Goal: Task Accomplishment & Management: Manage account settings

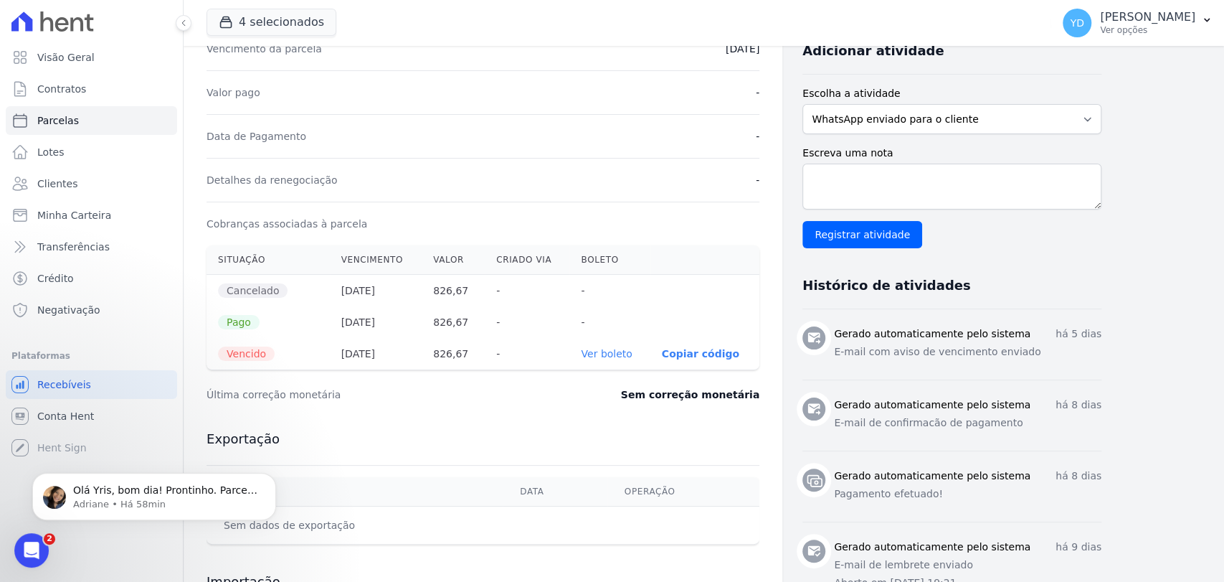
scroll to position [12759, 0]
click at [270, 479] on icon "Dismiss notification" at bounding box center [272, 477] width 8 height 8
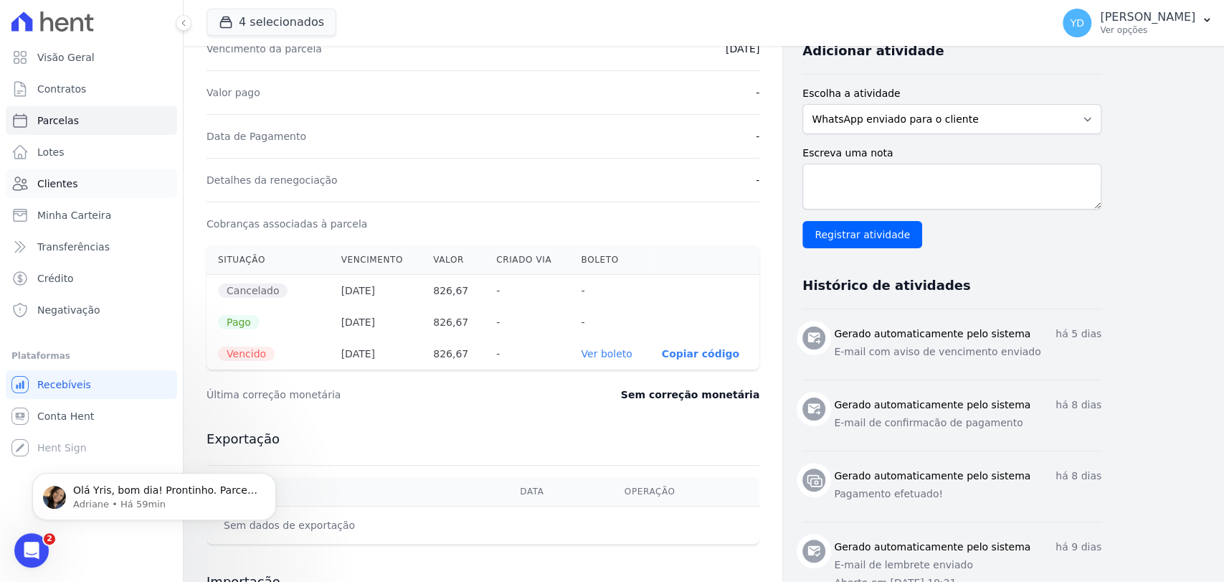
scroll to position [0, 0]
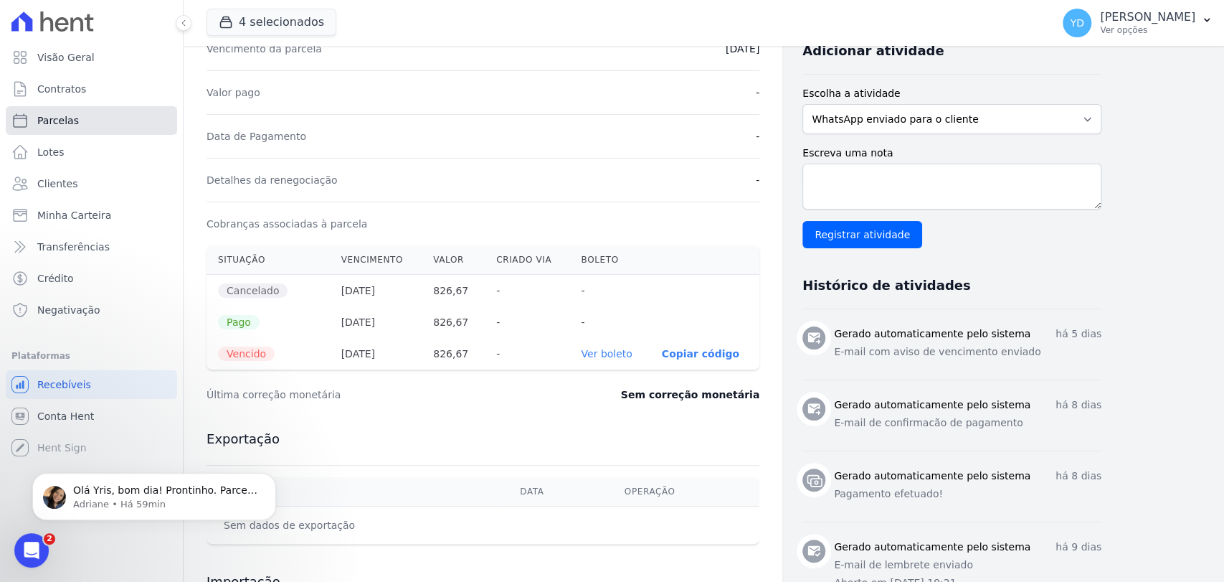
click at [105, 120] on link "Parcelas" at bounding box center [91, 120] width 171 height 29
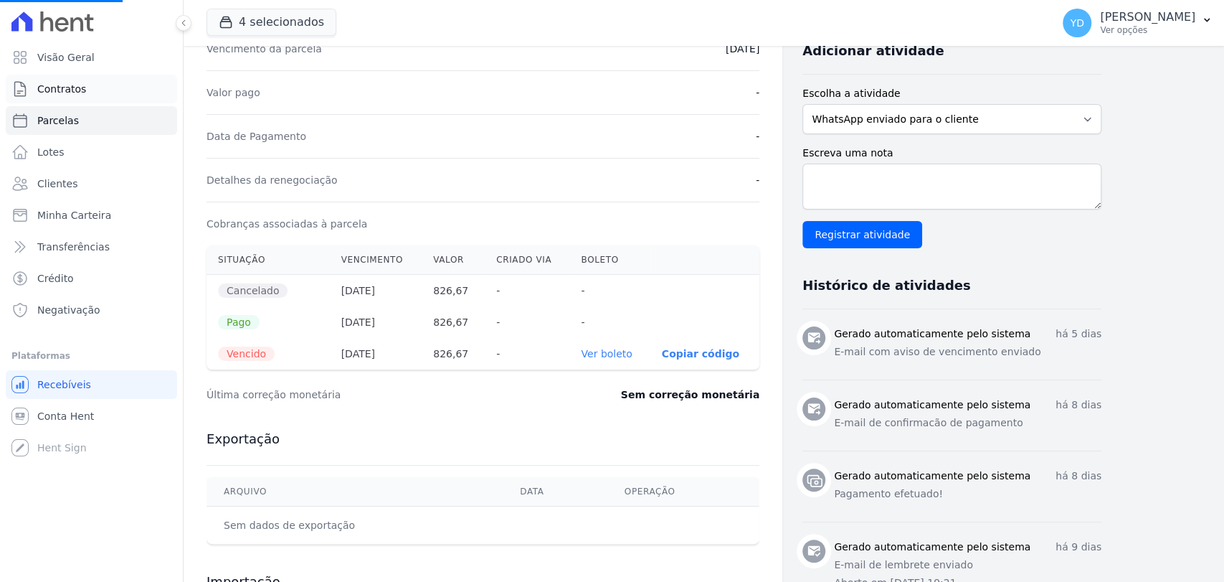
click at [113, 90] on link "Contratos" at bounding box center [91, 89] width 171 height 29
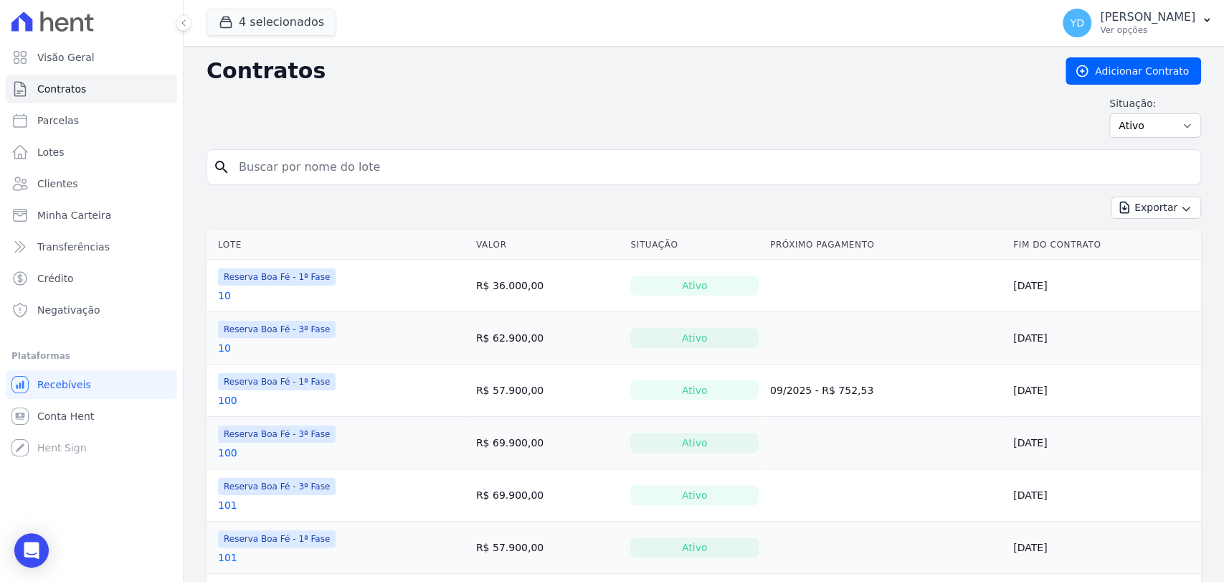
select select
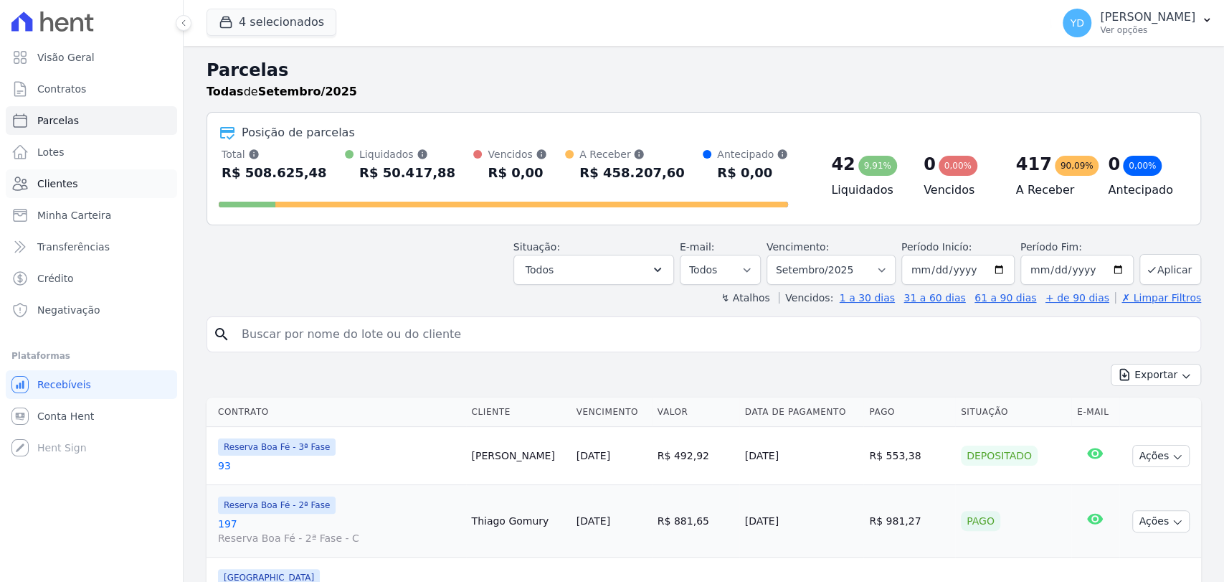
click at [83, 182] on link "Clientes" at bounding box center [91, 183] width 171 height 29
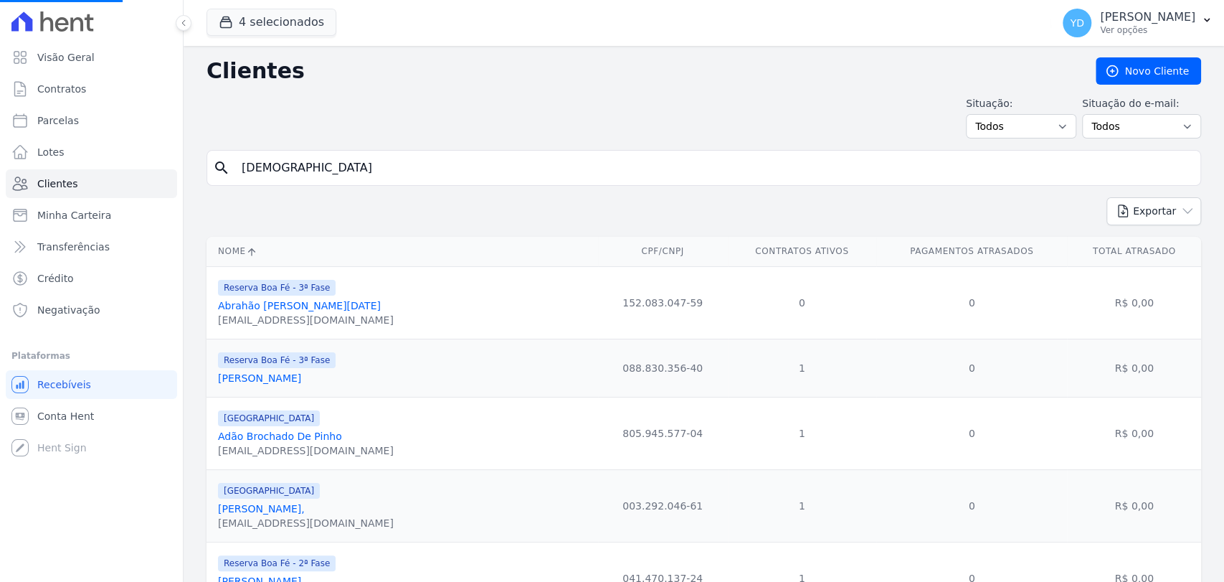
click at [409, 174] on input "[DEMOGRAPHIC_DATA]" at bounding box center [714, 168] width 962 height 29
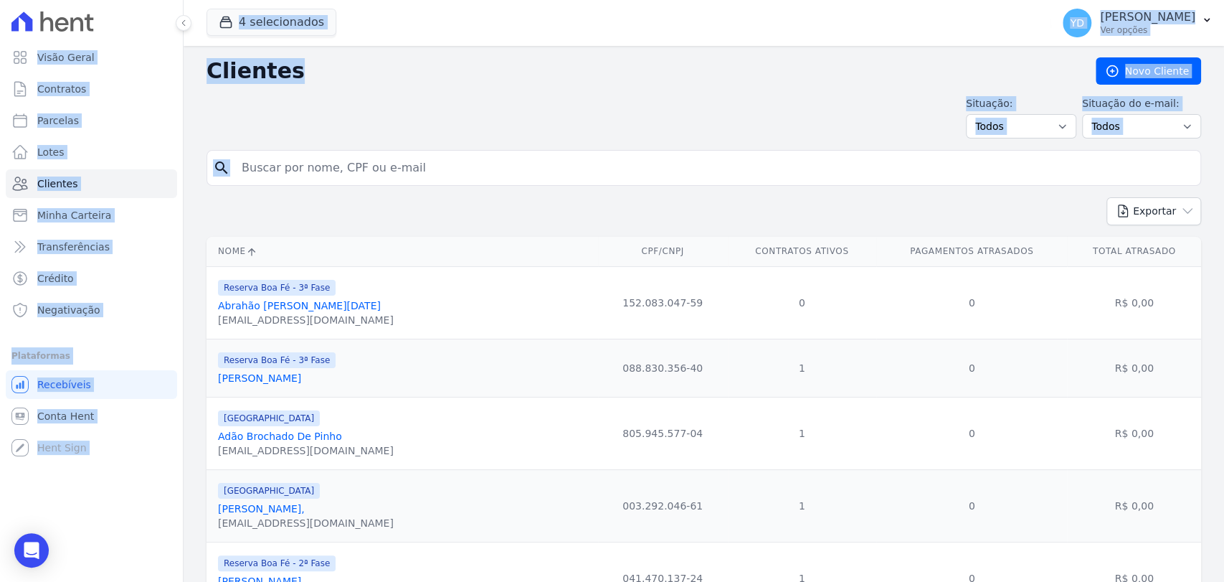
click at [409, 174] on input "search" at bounding box center [714, 168] width 962 height 29
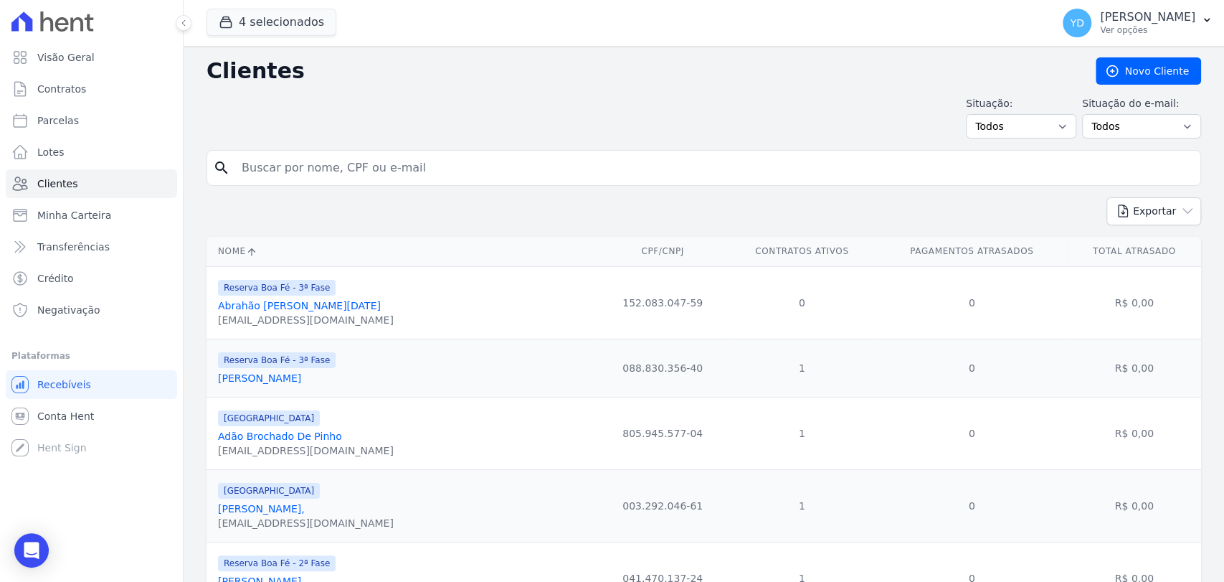
click at [409, 174] on input "search" at bounding box center [714, 168] width 962 height 29
type input "patricia"
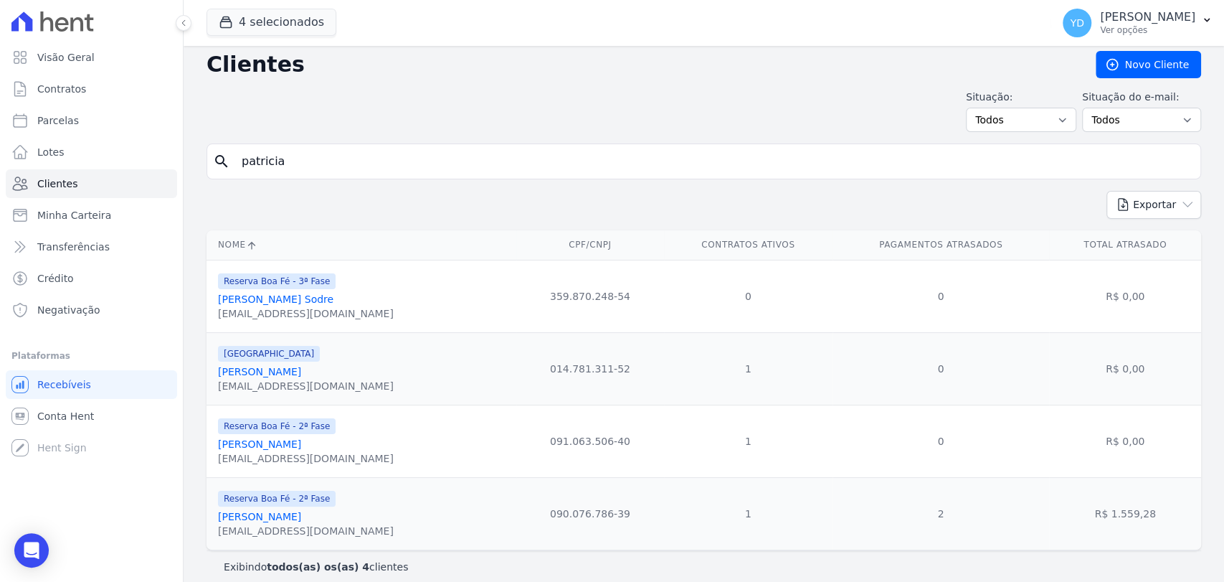
scroll to position [18, 0]
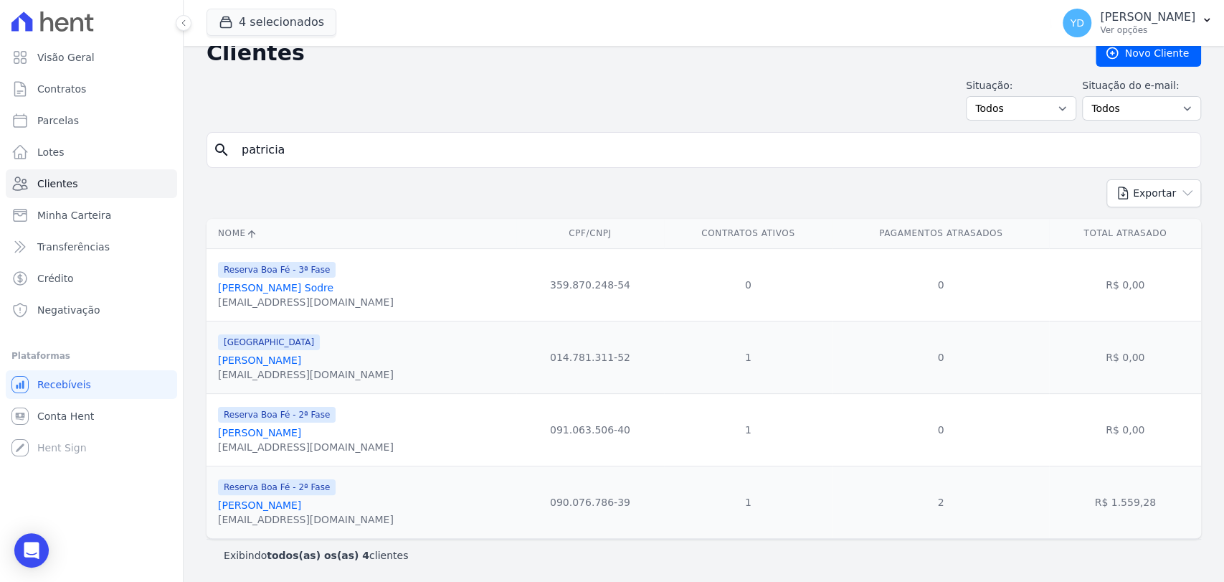
drag, startPoint x: 280, startPoint y: 357, endPoint x: 261, endPoint y: 505, distance: 148.9
click at [39, 554] on icon "Open Intercom Messenger" at bounding box center [31, 550] width 19 height 19
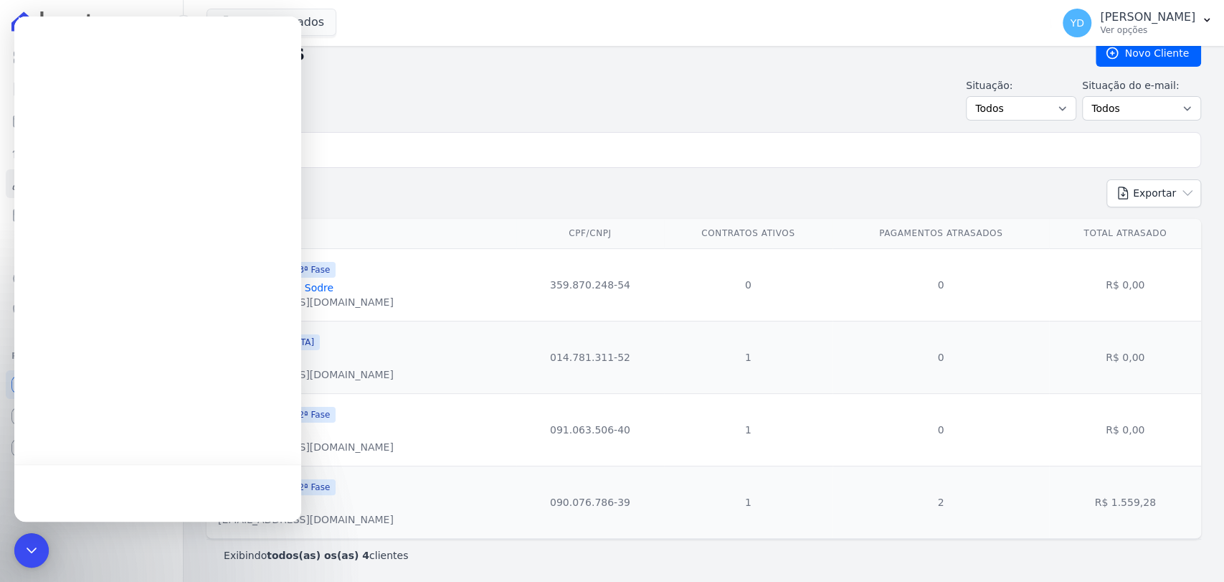
scroll to position [0, 0]
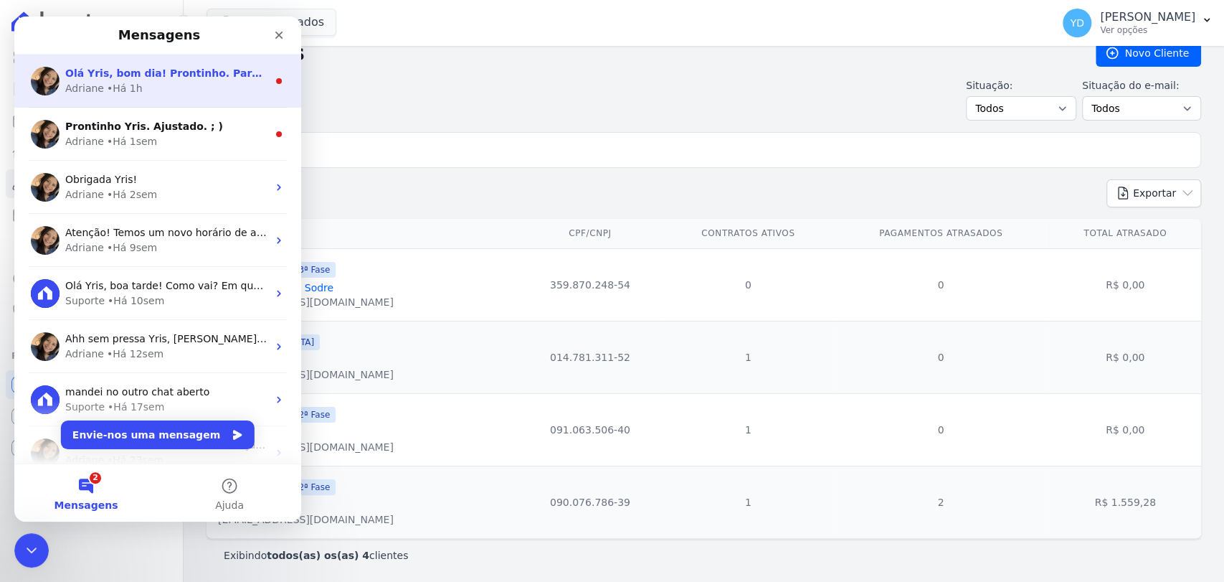
click at [137, 78] on span "Olá Yris, bom dia! Prontinho. Parcela atualizada e valor será transferido na pr…" at bounding box center [374, 72] width 619 height 11
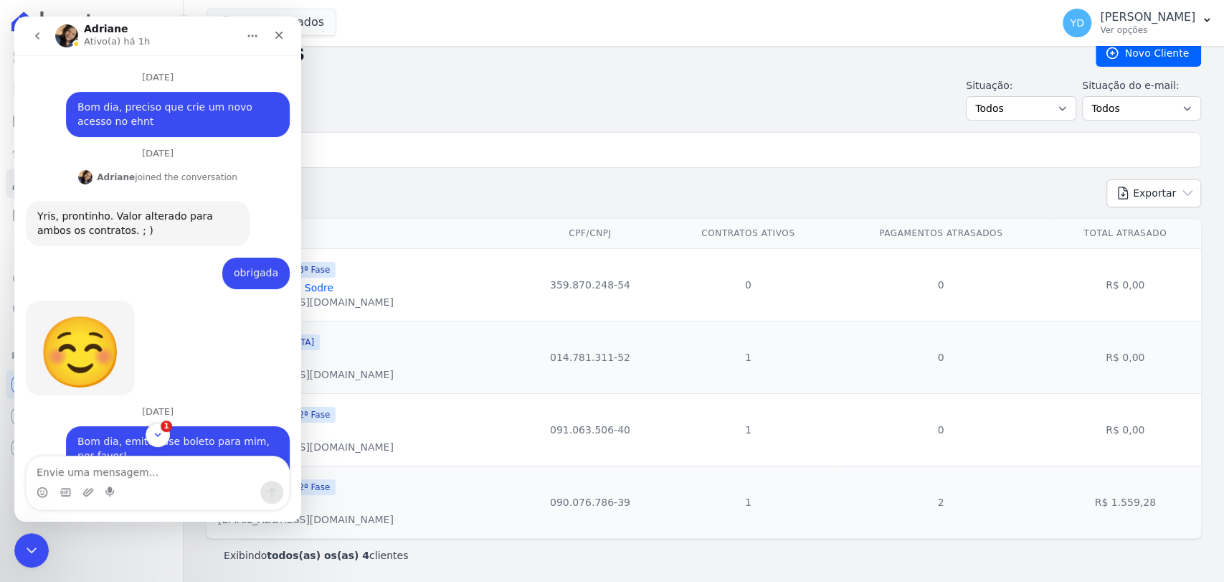
scroll to position [36, 0]
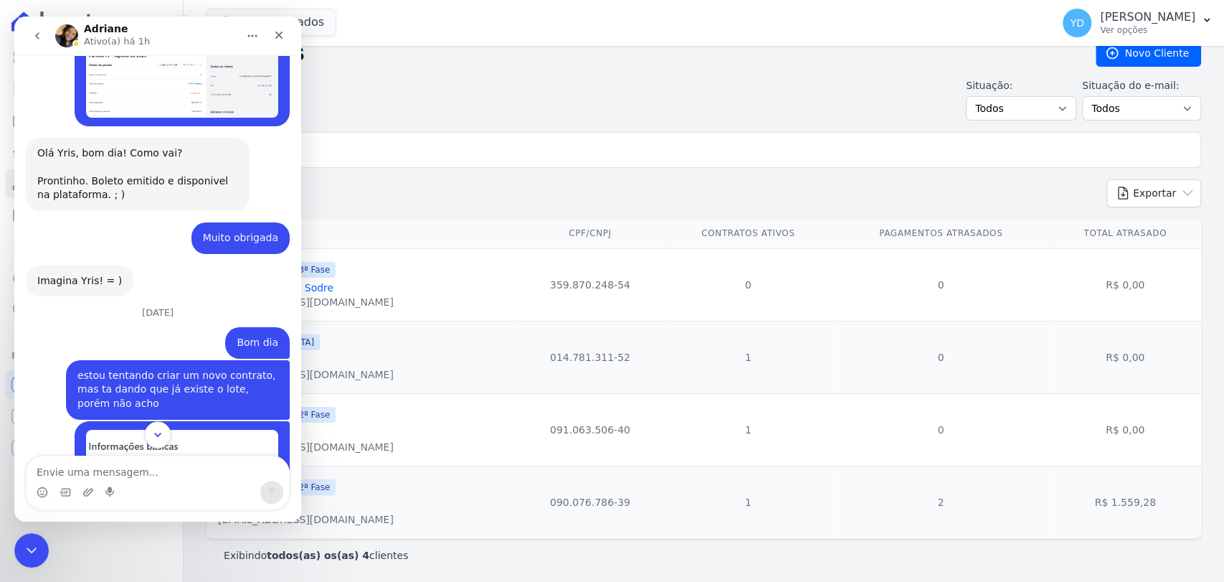
click at [159, 430] on icon "Scroll to bottom" at bounding box center [157, 434] width 13 height 13
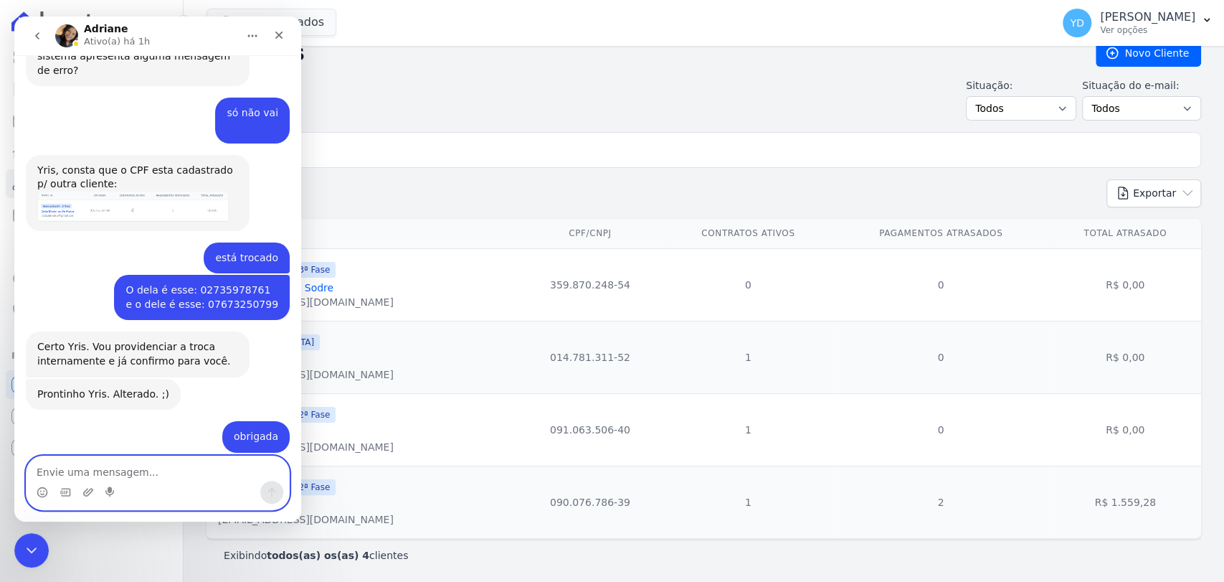
click at [162, 468] on textarea "Envie uma mensagem..." at bounding box center [158, 468] width 263 height 24
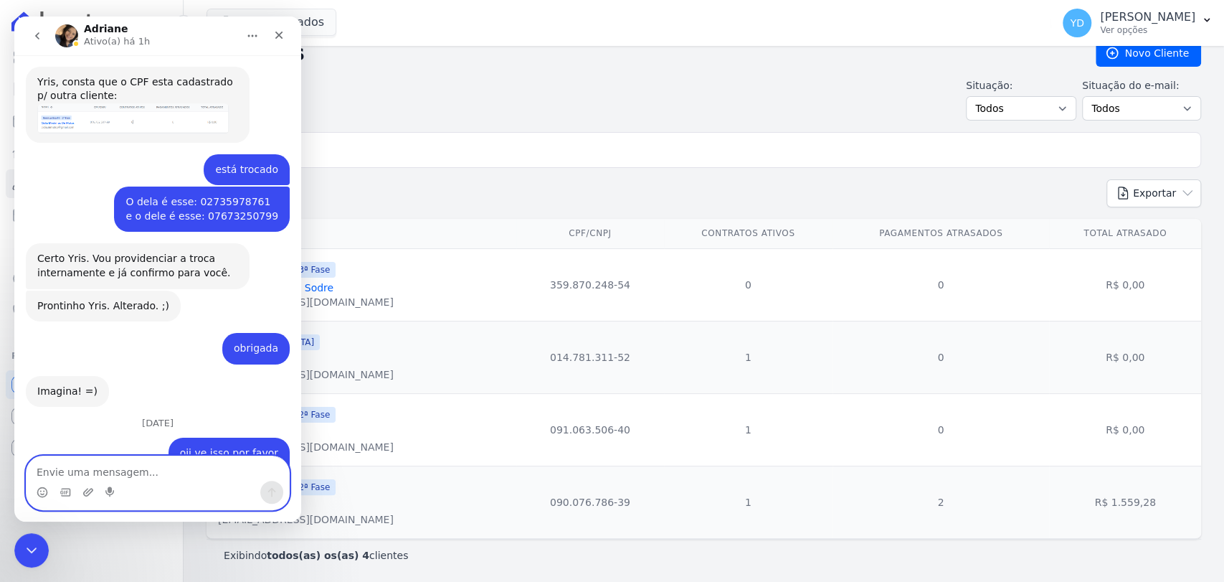
scroll to position [12453, 0]
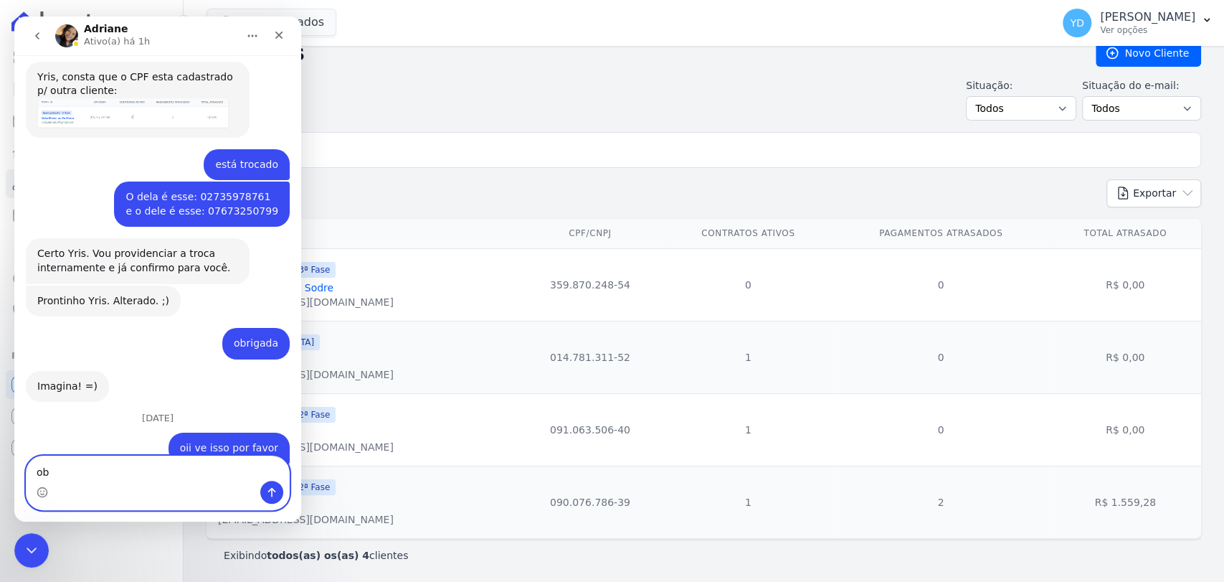
type textarea "obg"
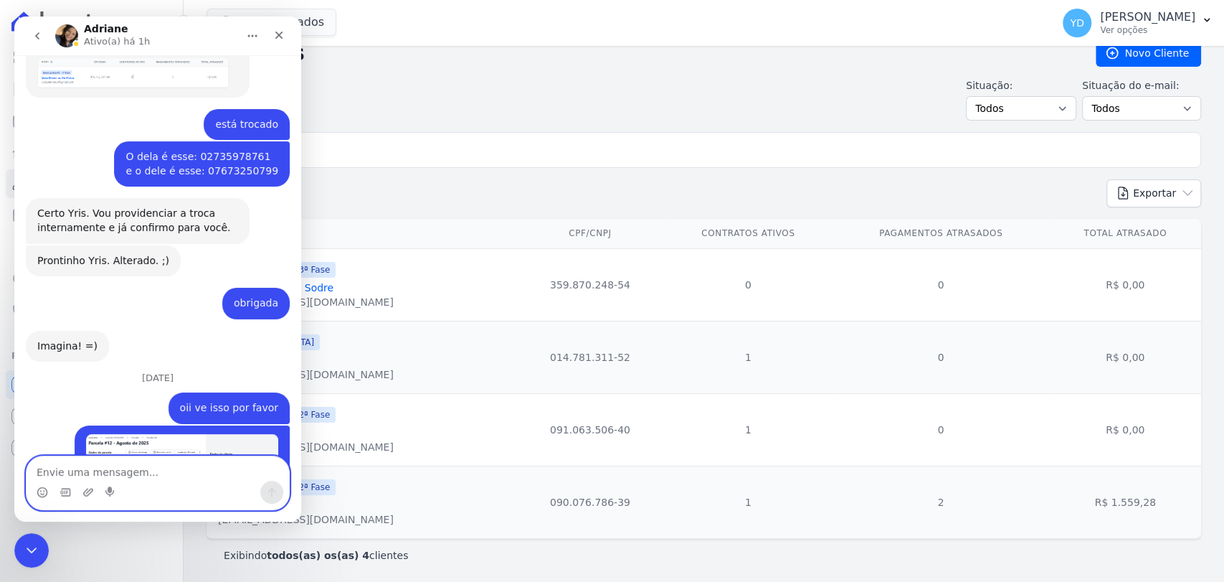
scroll to position [12495, 0]
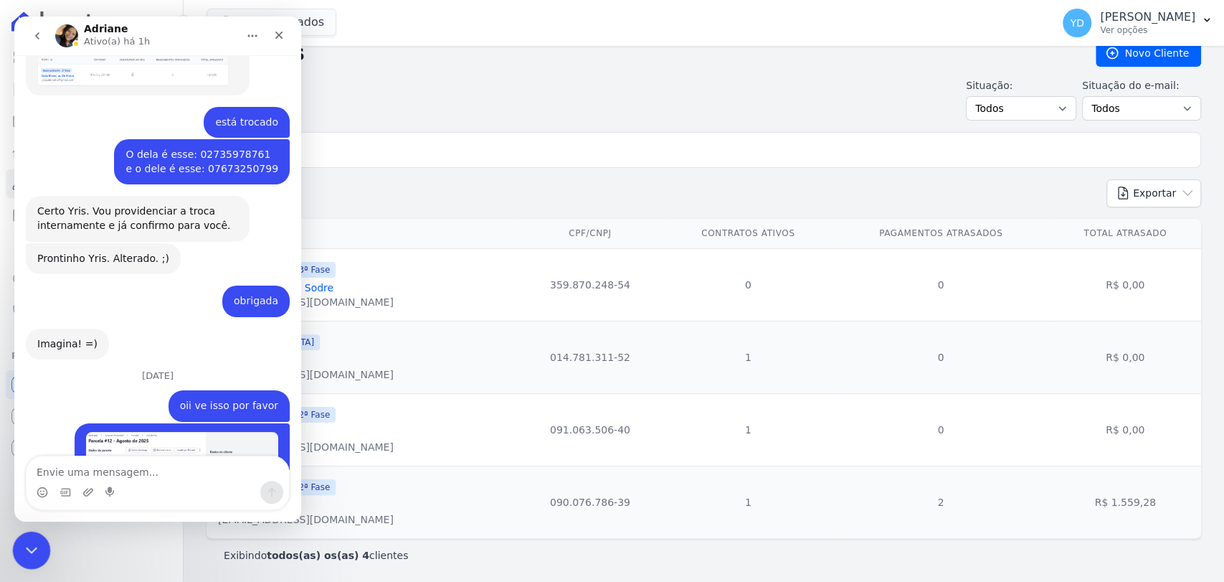
click at [21, 548] on icon "Fechar mensagem da Intercom" at bounding box center [29, 547] width 17 height 17
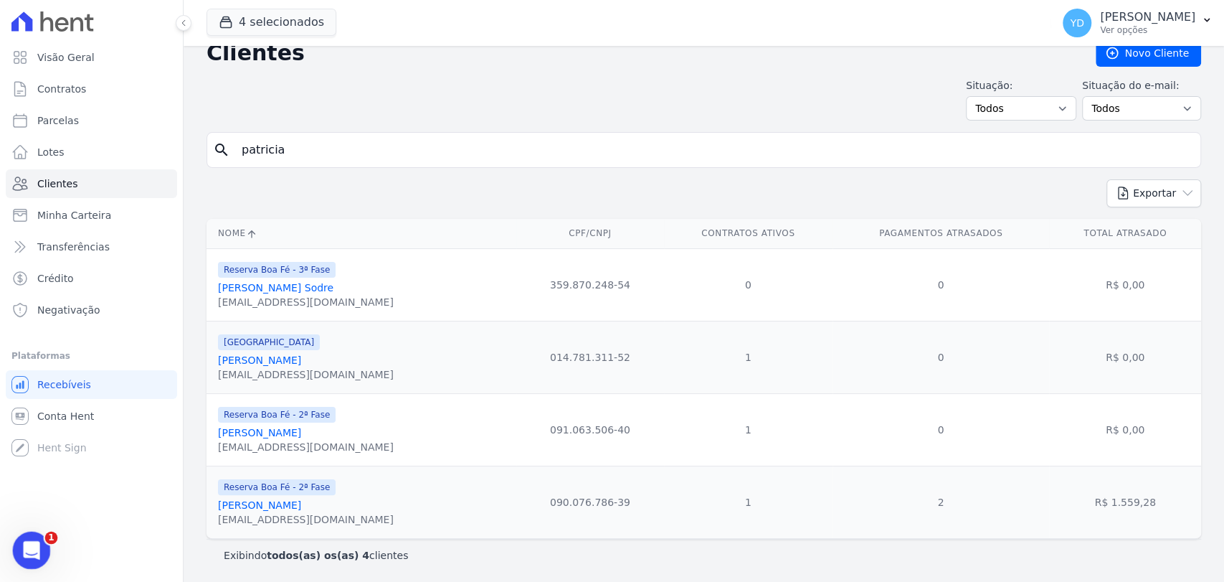
scroll to position [11848, 0]
drag, startPoint x: 32, startPoint y: 544, endPoint x: 34, endPoint y: 531, distance: 13.9
click at [32, 544] on icon "Abrir mensagem da Intercom" at bounding box center [30, 549] width 24 height 24
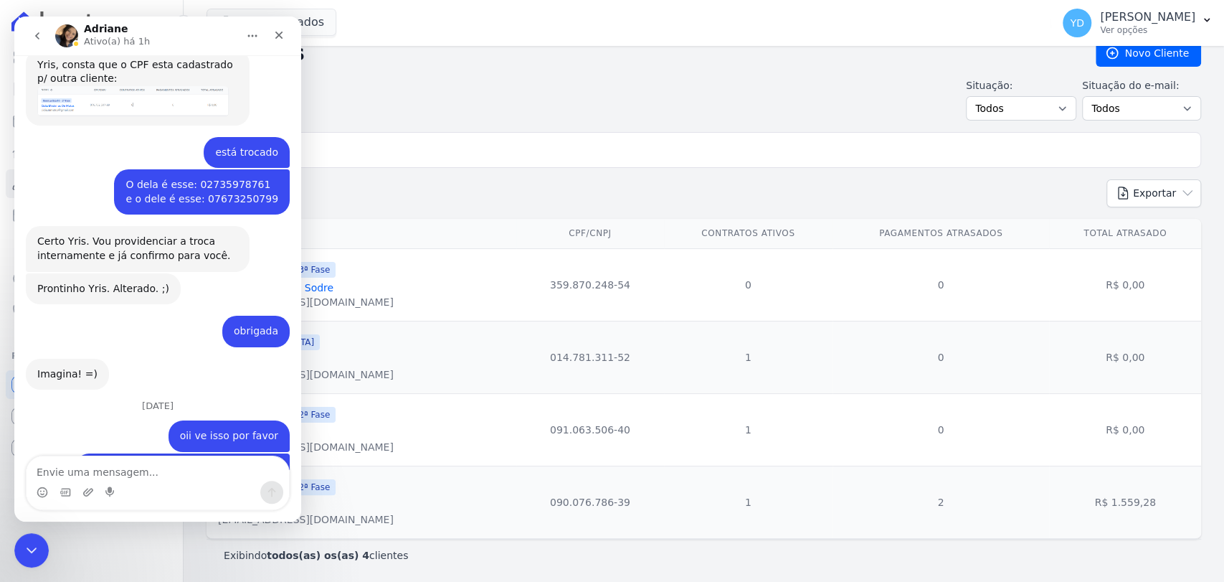
scroll to position [0, 0]
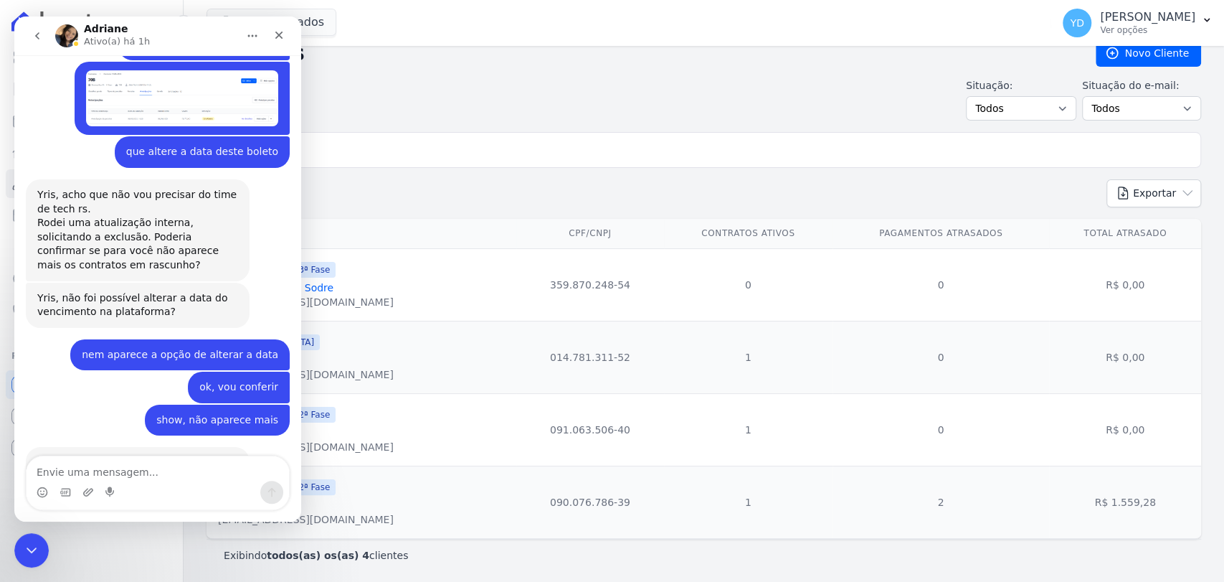
click at [38, 38] on icon "go back" at bounding box center [37, 35] width 4 height 7
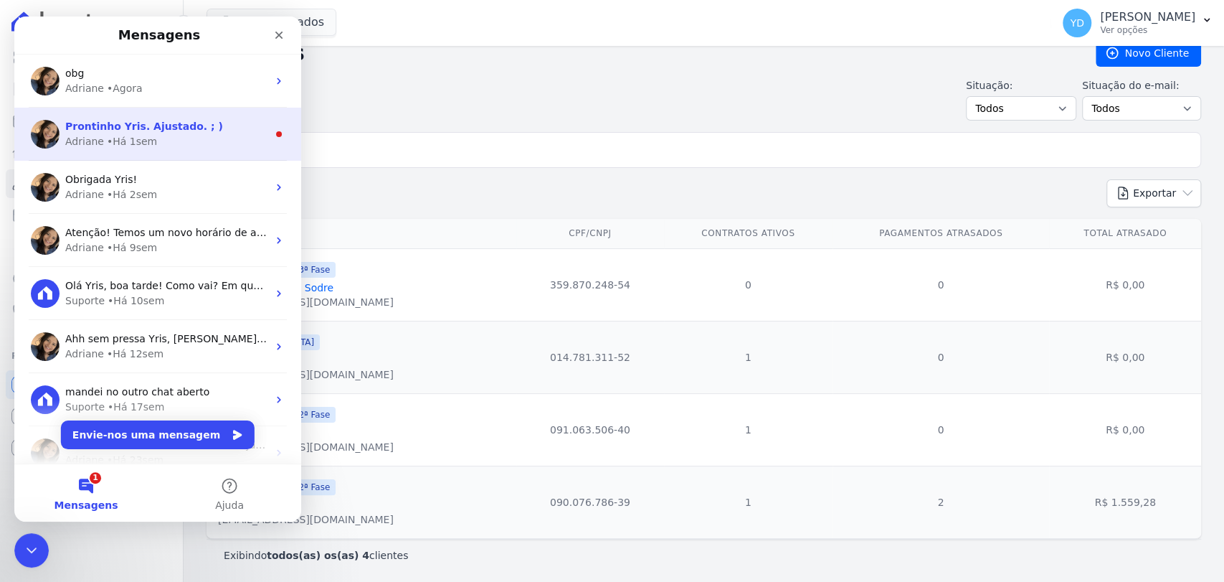
click at [189, 136] on div "Adriane • Há 1sem" at bounding box center [166, 141] width 202 height 15
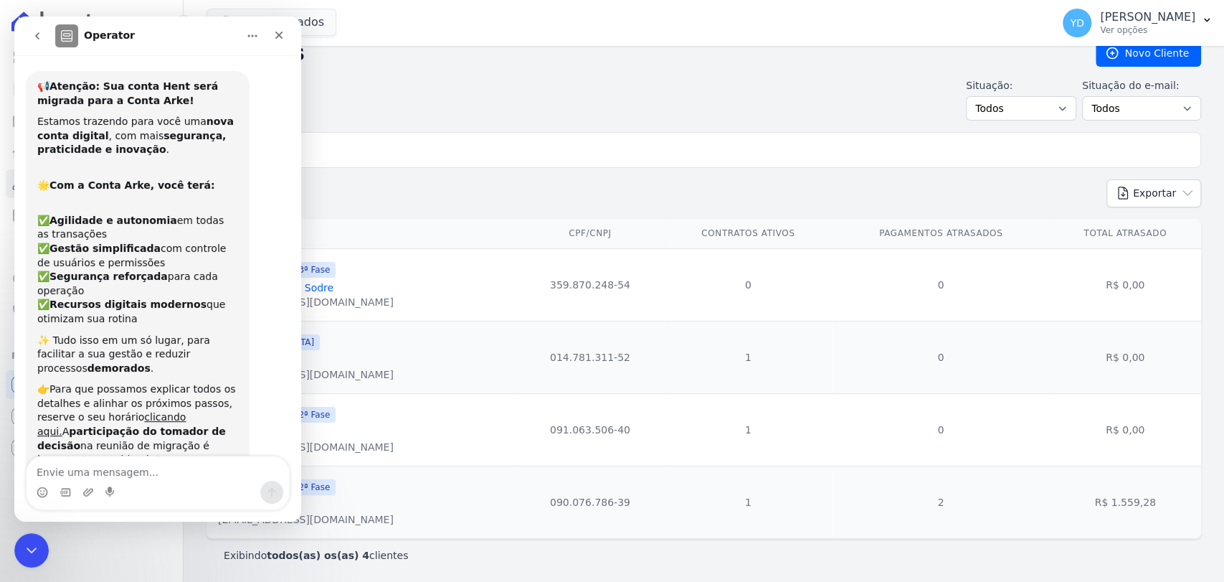
scroll to position [16, 0]
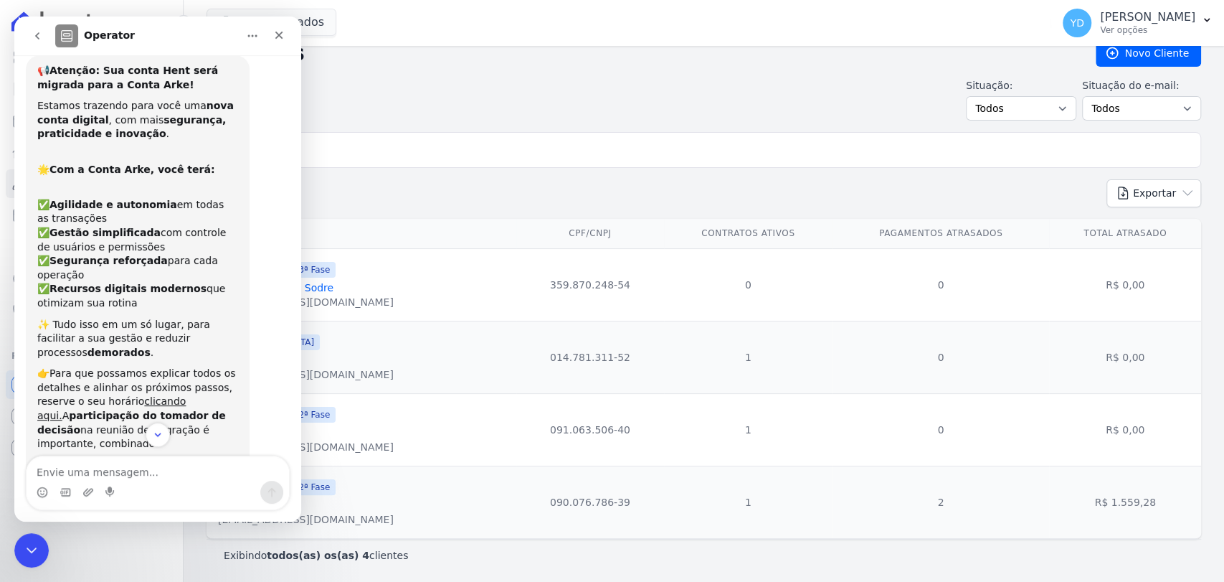
click at [46, 43] on button "go back" at bounding box center [37, 35] width 27 height 27
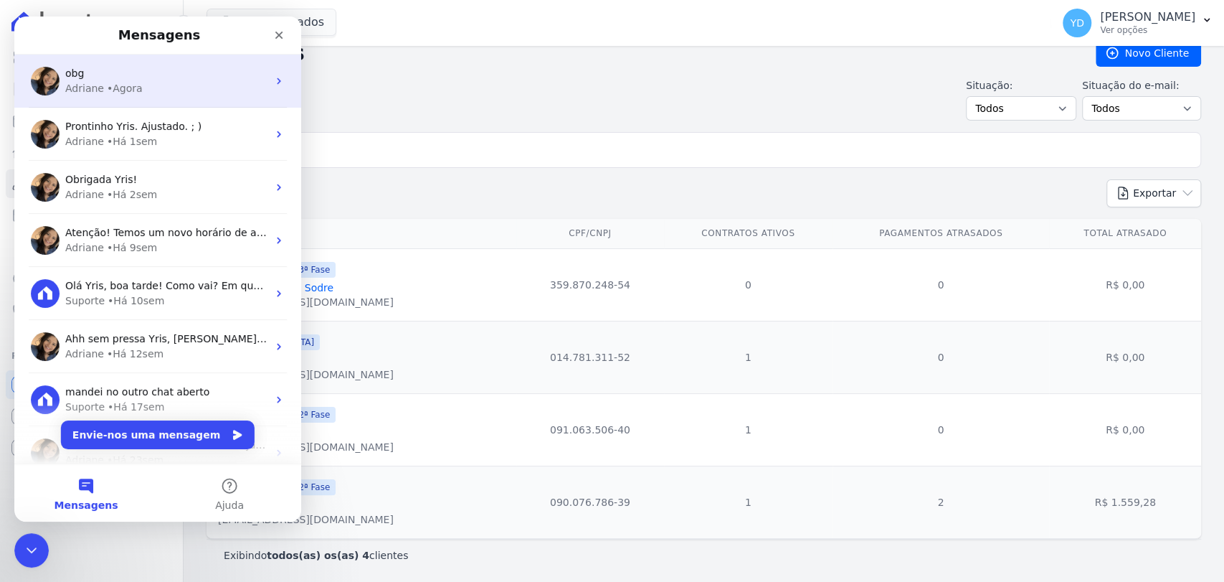
scroll to position [0, 0]
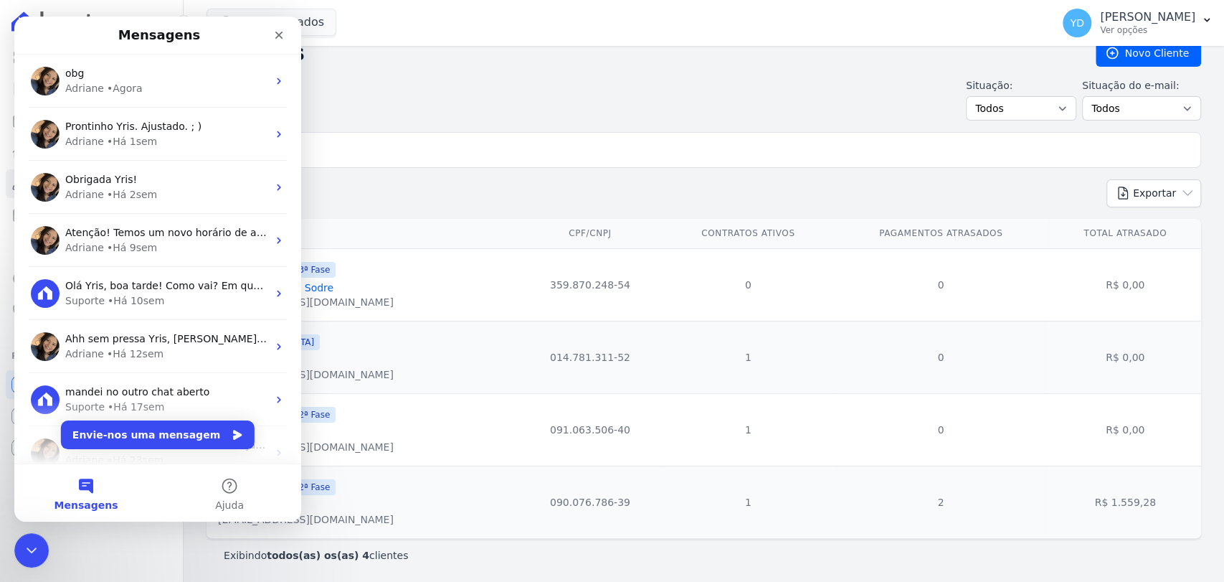
click at [388, 93] on div "Situação: Todos Adimplentes Inadimplentes Situação do e-mail: Todos Confirmado …" at bounding box center [704, 99] width 995 height 42
click at [377, 62] on h2 "Clientes" at bounding box center [640, 53] width 867 height 26
click at [379, 145] on input "patricia" at bounding box center [714, 150] width 962 height 29
click at [375, 143] on input "patricia" at bounding box center [714, 150] width 962 height 29
click at [14, 539] on body "Visão Geral Contratos [GEOGRAPHIC_DATA] Lotes Clientes Minha Carteira Transferê…" at bounding box center [612, 291] width 1224 height 582
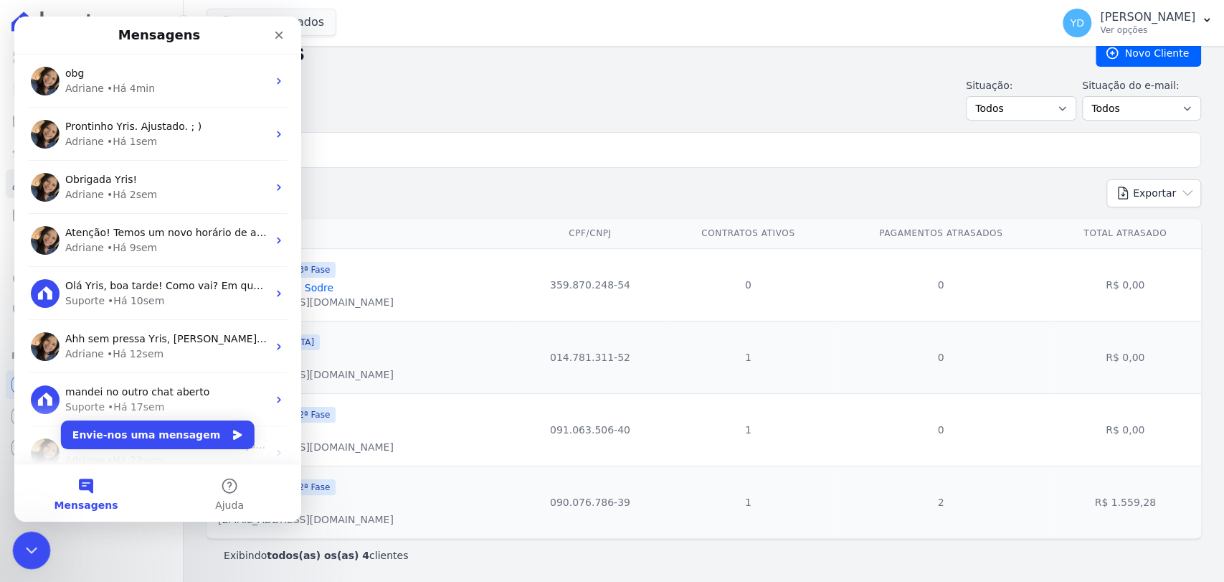
click at [26, 557] on div "Fechar mensagem da Intercom" at bounding box center [29, 548] width 34 height 34
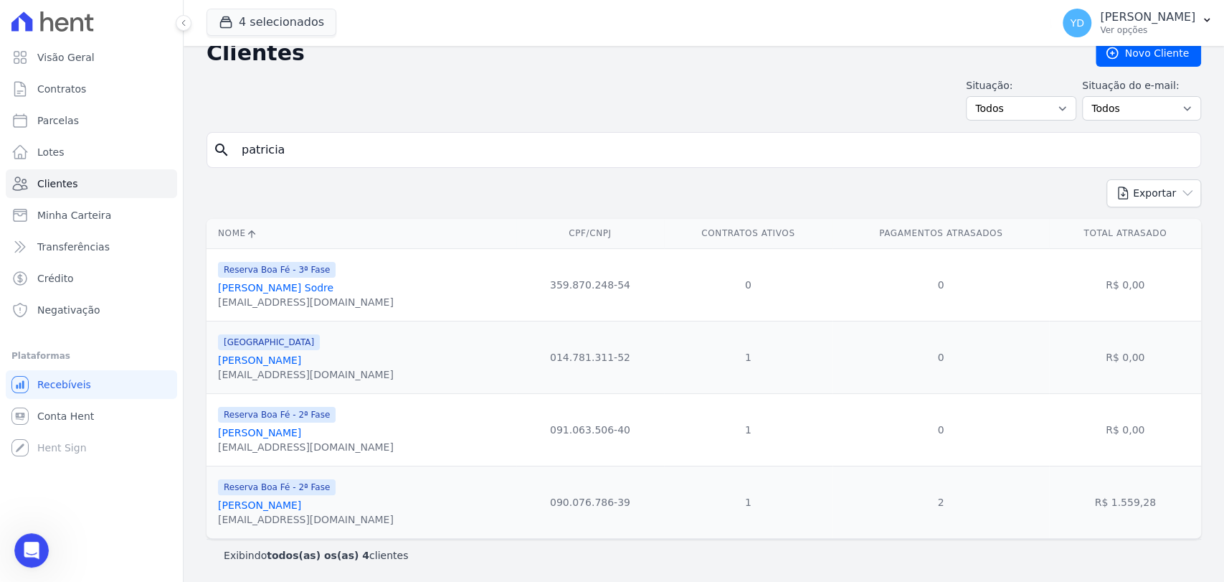
click at [280, 136] on input "patricia" at bounding box center [714, 150] width 962 height 29
type input "[PERSON_NAME]"
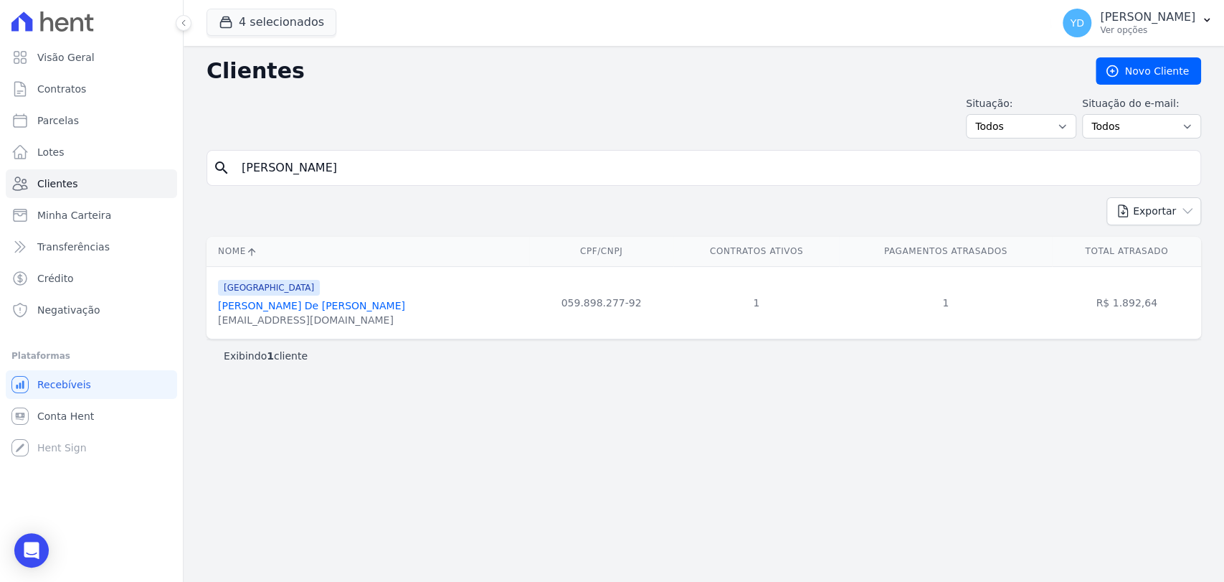
click at [306, 302] on link "[PERSON_NAME] De [PERSON_NAME]" at bounding box center [311, 305] width 187 height 11
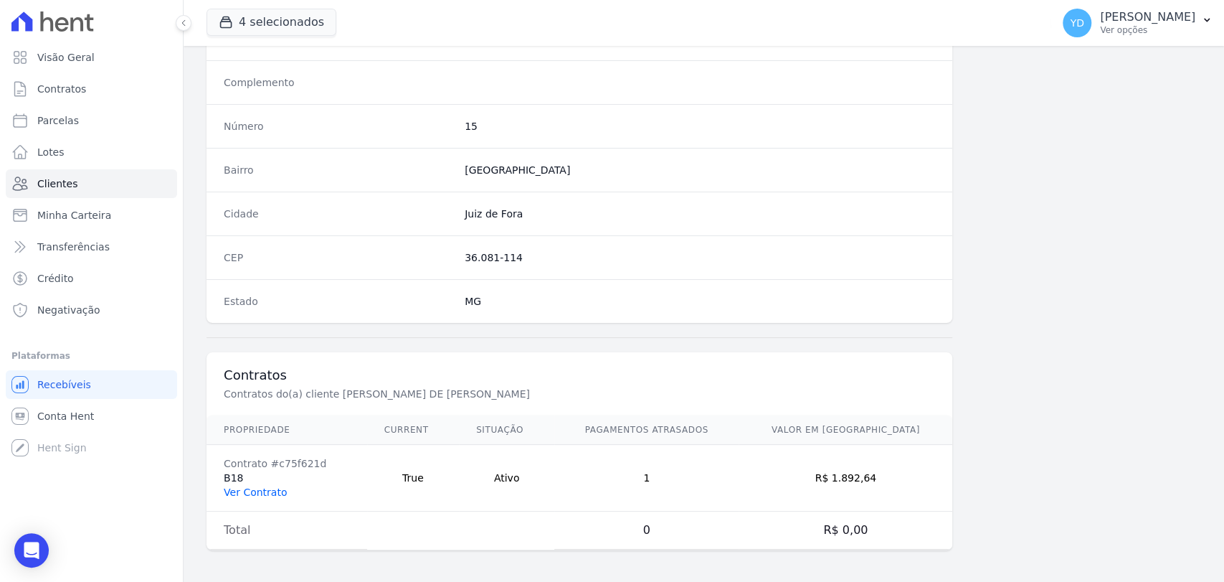
scroll to position [757, 0]
click at [264, 492] on link "Ver Contrato" at bounding box center [255, 491] width 63 height 11
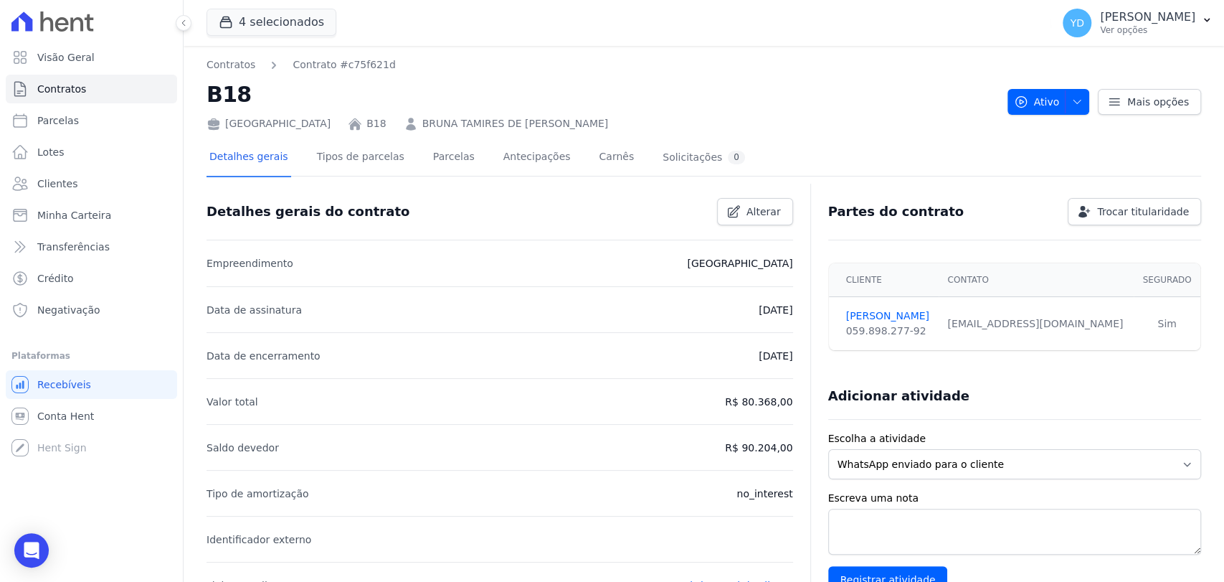
click at [447, 148] on link "Parcelas" at bounding box center [453, 158] width 47 height 38
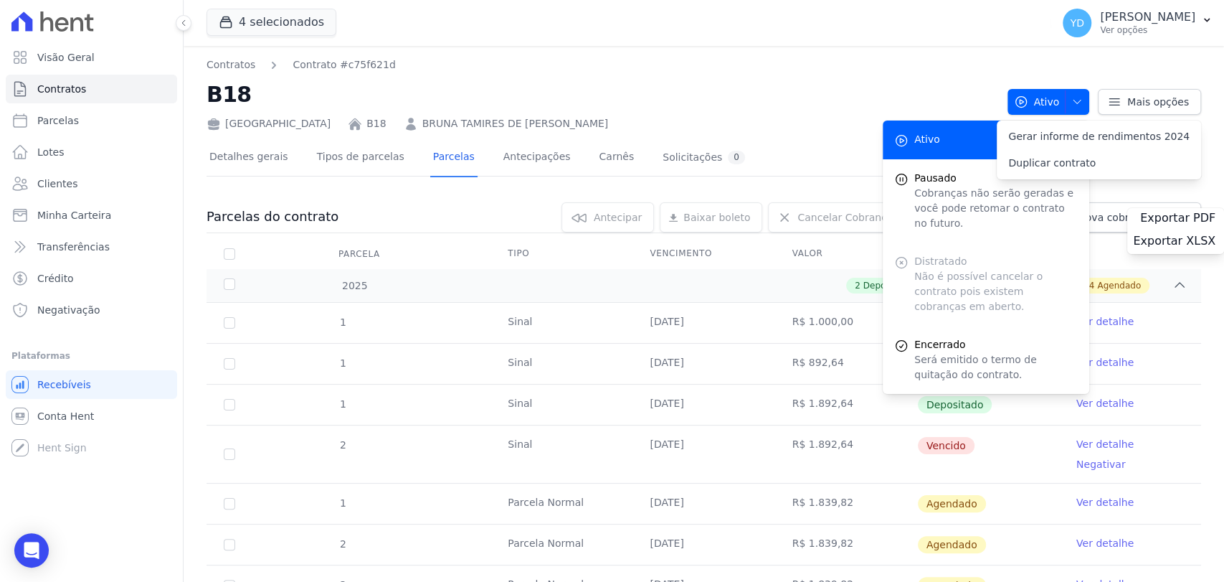
click at [463, 166] on div "Detalhes gerais Tipos de parcelas [GEOGRAPHIC_DATA] Antecipações Carnês Solicit…" at bounding box center [478, 158] width 542 height 38
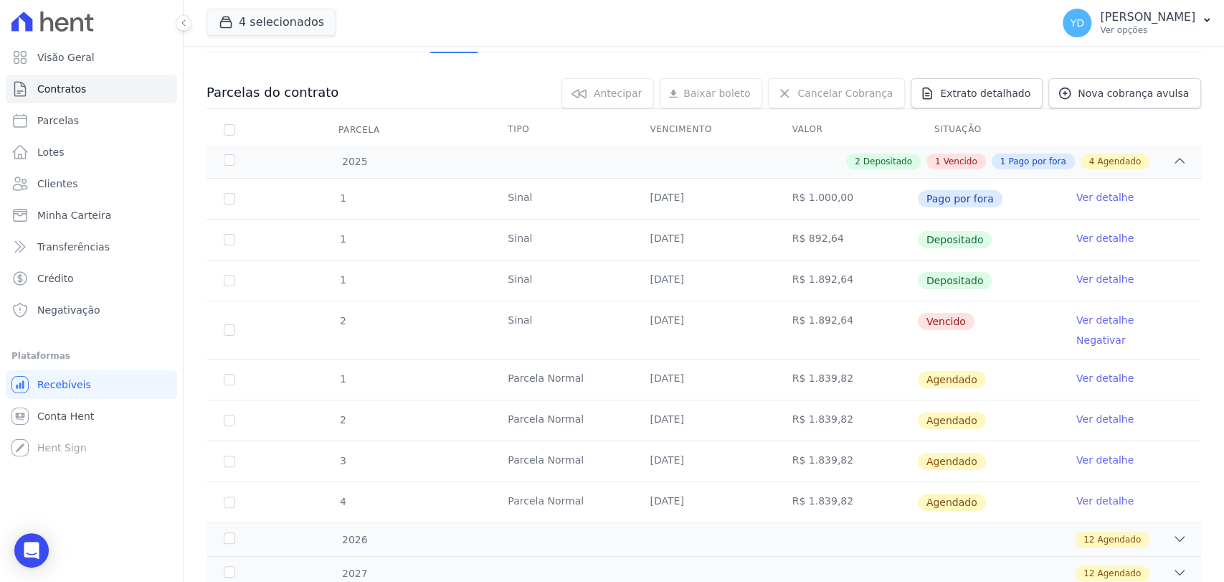
scroll to position [159, 0]
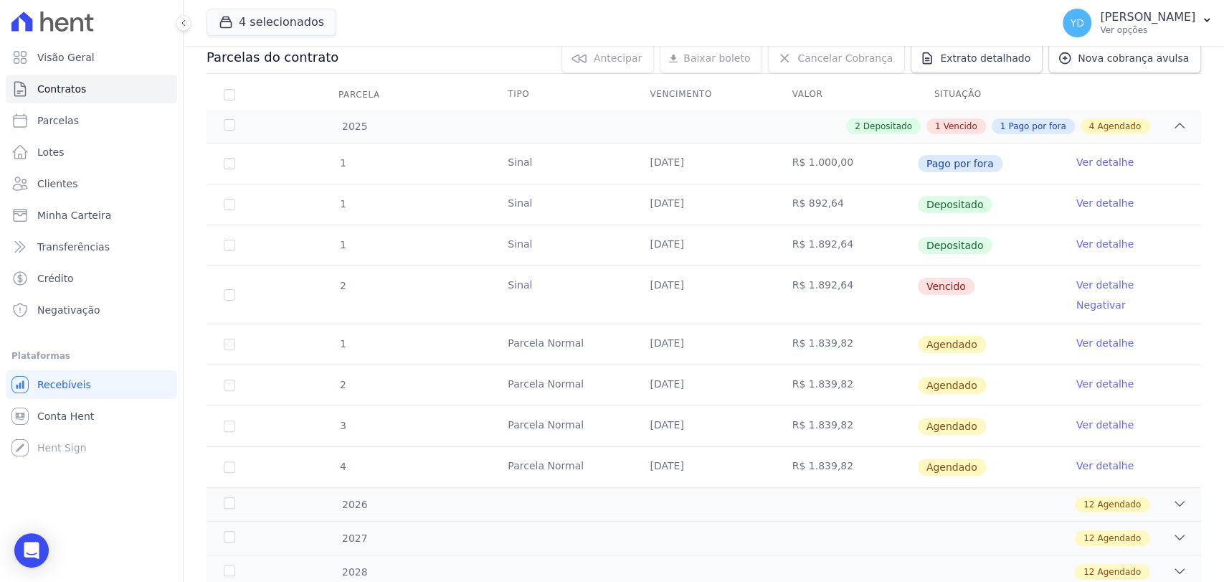
click at [1085, 281] on link "Ver detalhe" at bounding box center [1105, 285] width 57 height 14
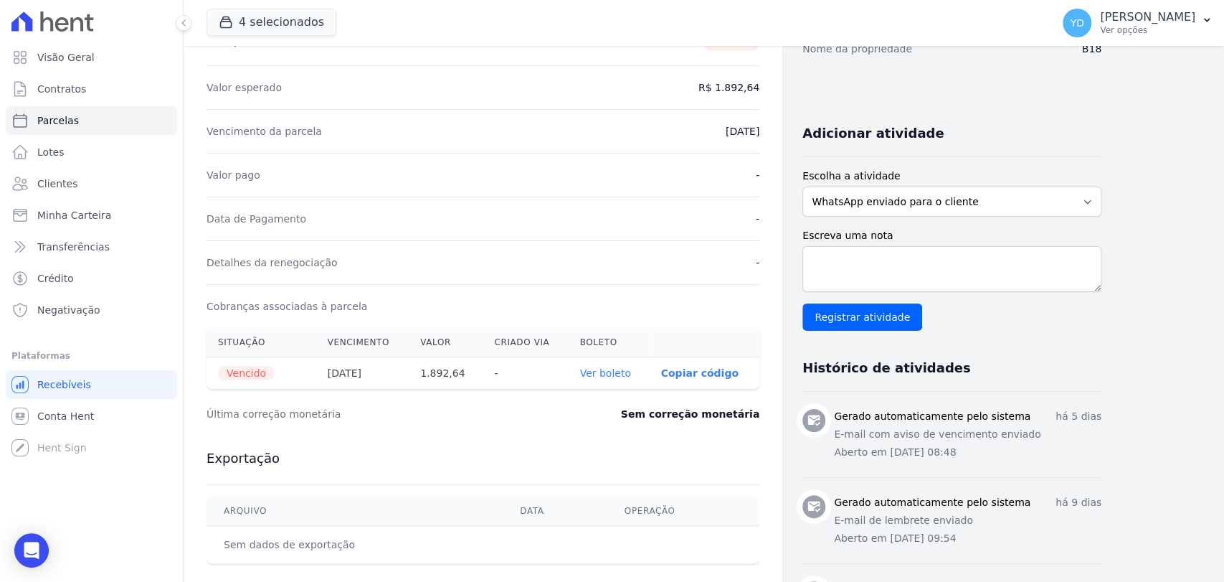
scroll to position [239, 0]
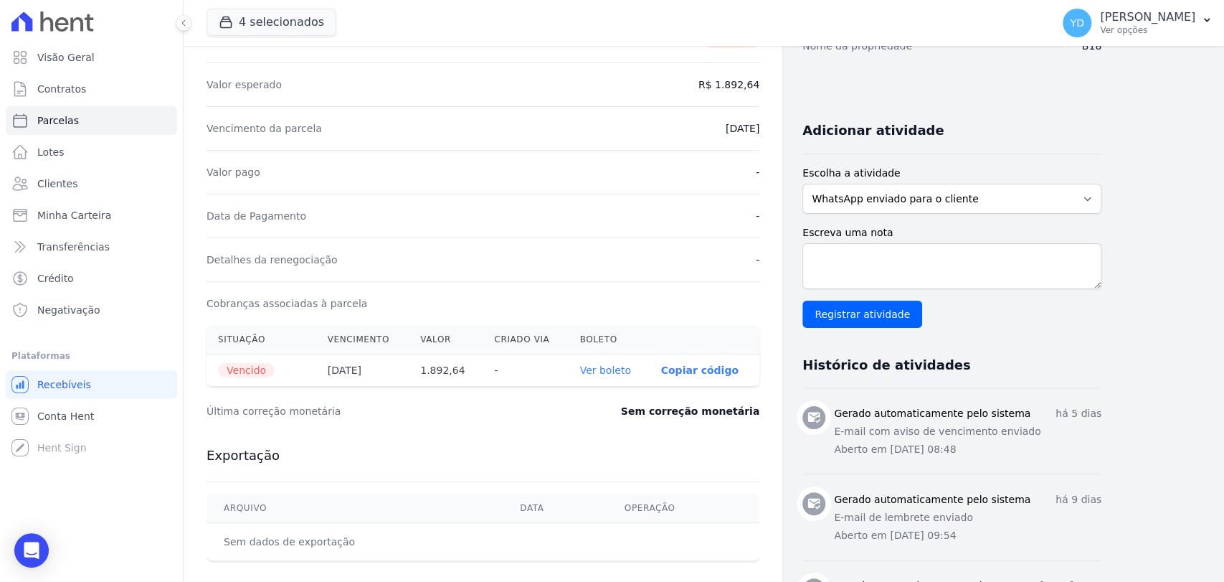
click at [606, 361] on th "Ver boleto" at bounding box center [609, 370] width 81 height 32
click at [609, 367] on link "Ver boleto" at bounding box center [605, 369] width 51 height 11
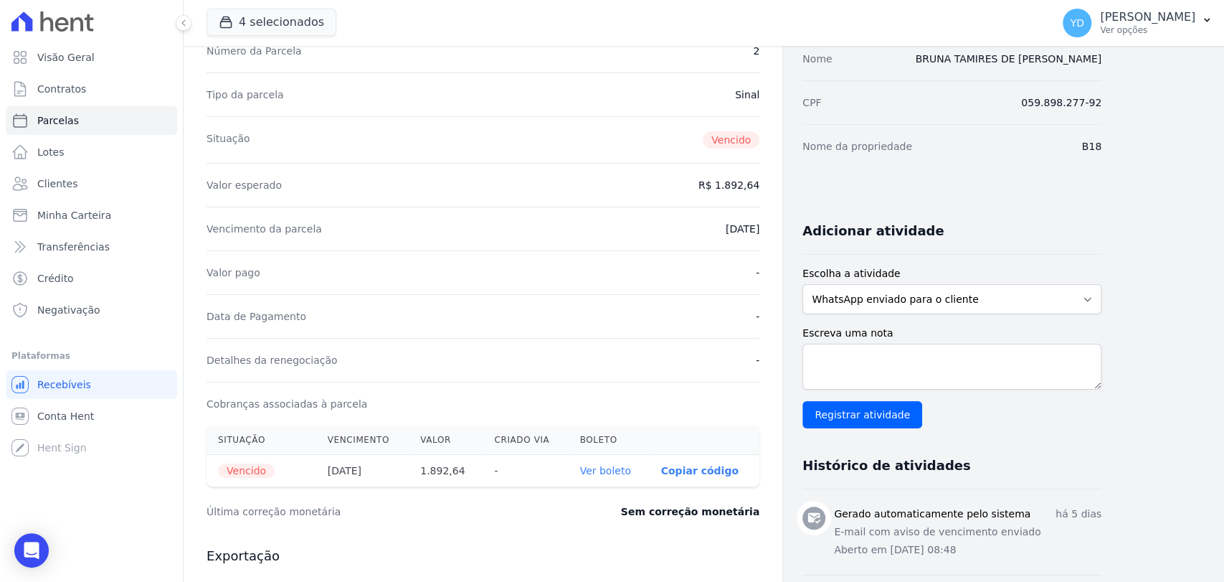
scroll to position [0, 0]
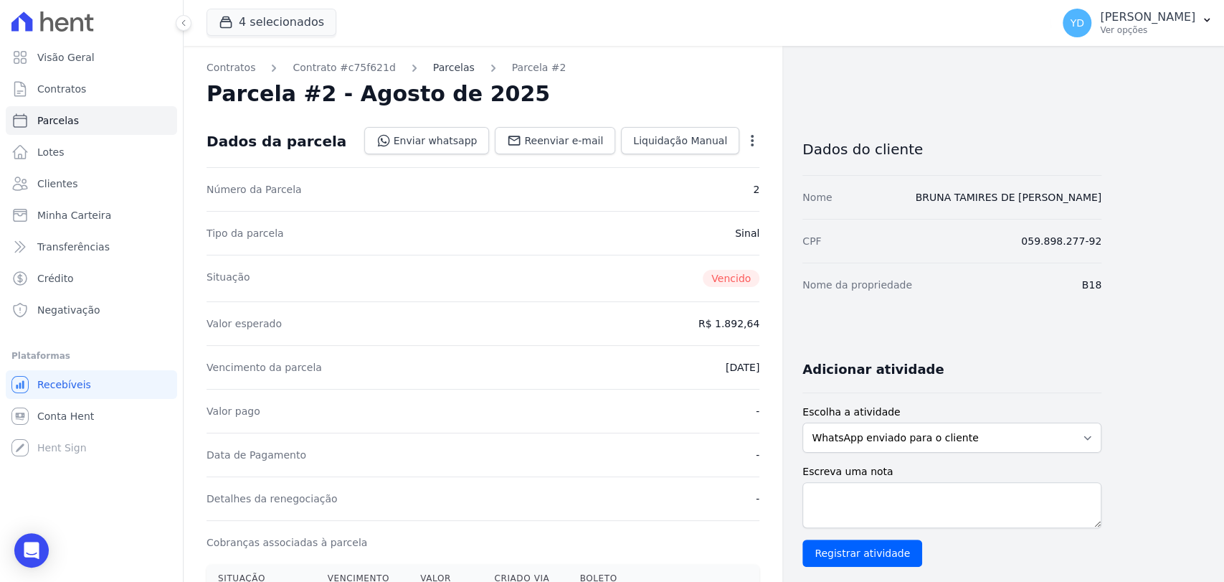
click at [440, 70] on link "Parcelas" at bounding box center [454, 67] width 42 height 15
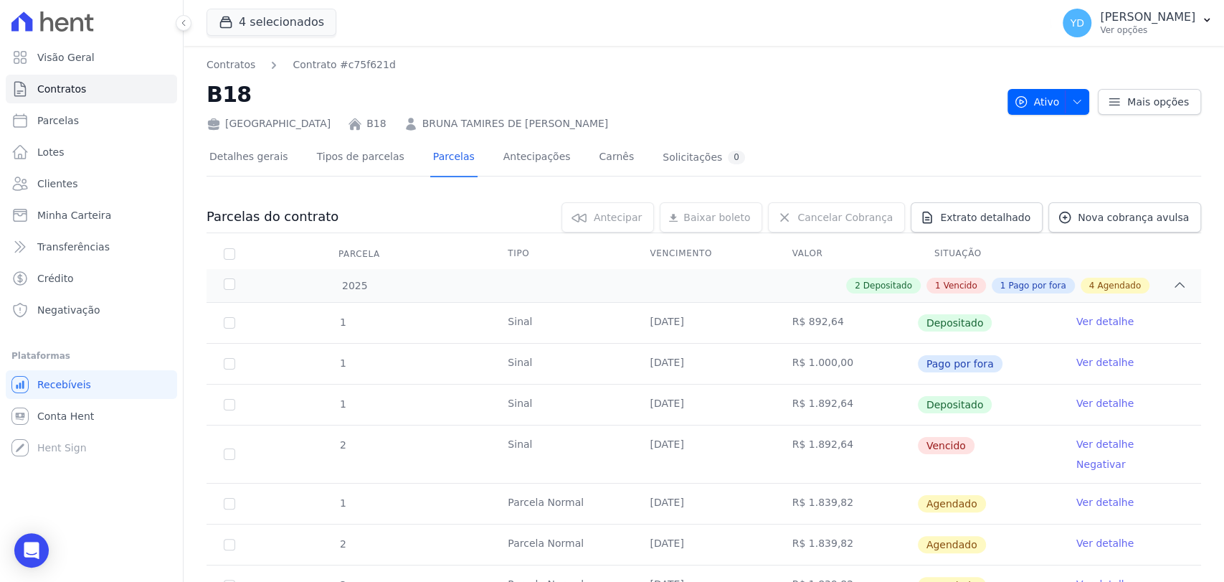
click at [1086, 495] on link "Ver detalhe" at bounding box center [1105, 502] width 57 height 14
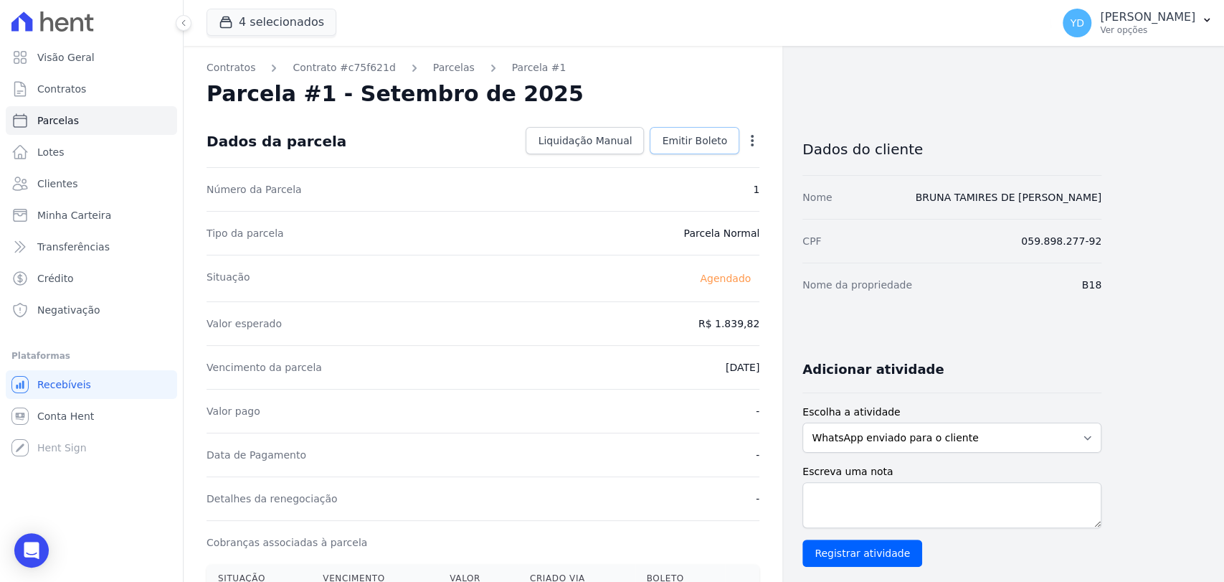
click at [690, 144] on span "Emitir Boleto" at bounding box center [694, 140] width 65 height 14
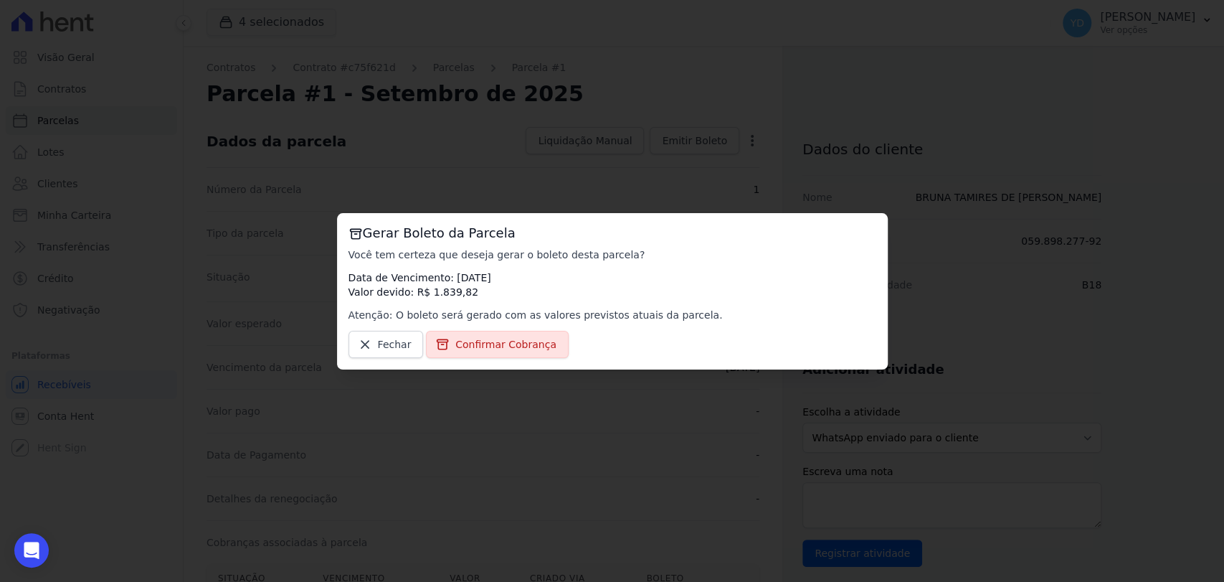
click at [534, 329] on div "Gerar Boleto da Parcela Você tem certeza que deseja gerar o boleto desta parcel…" at bounding box center [612, 291] width 551 height 156
click at [510, 339] on span "Confirmar Cobrança" at bounding box center [506, 344] width 101 height 14
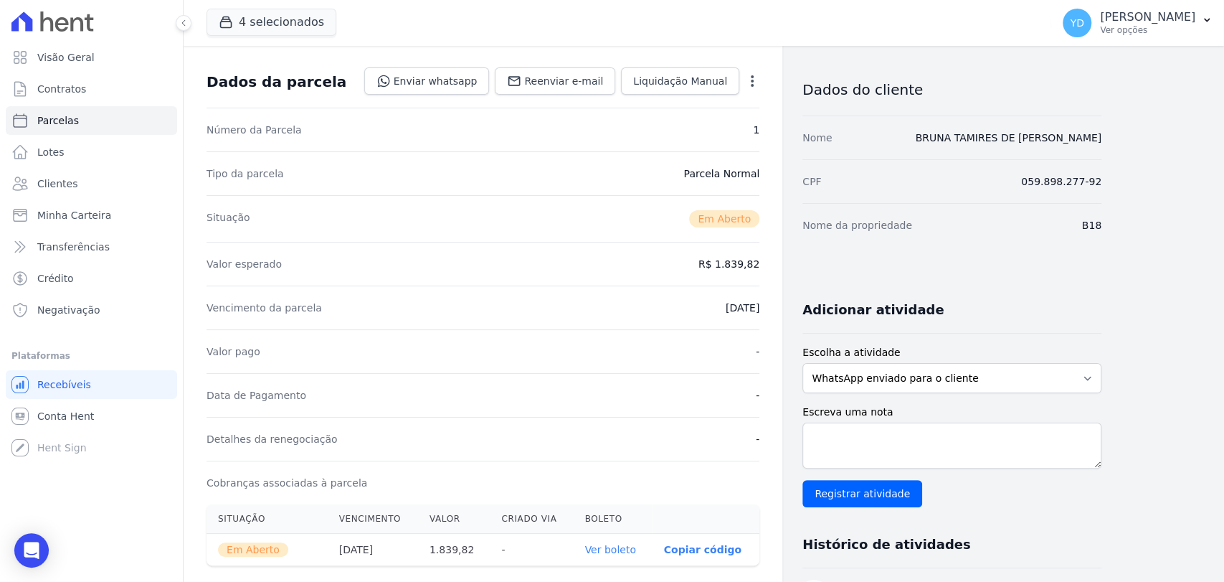
scroll to position [239, 0]
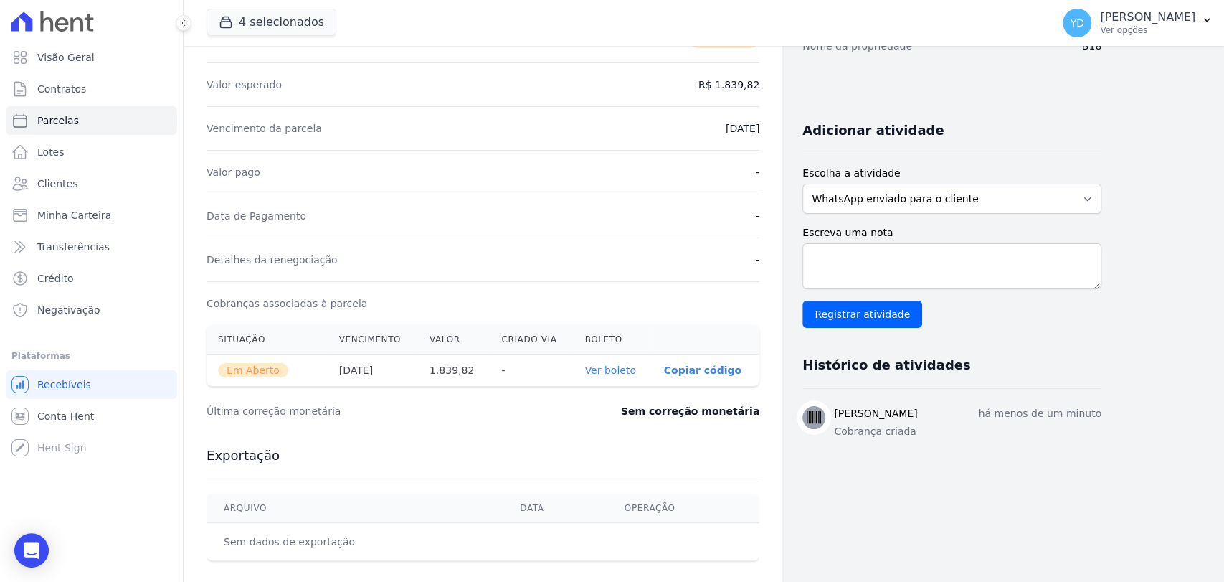
click at [641, 376] on th "Ver boleto" at bounding box center [612, 370] width 79 height 32
click at [635, 372] on link "Ver boleto" at bounding box center [610, 369] width 51 height 11
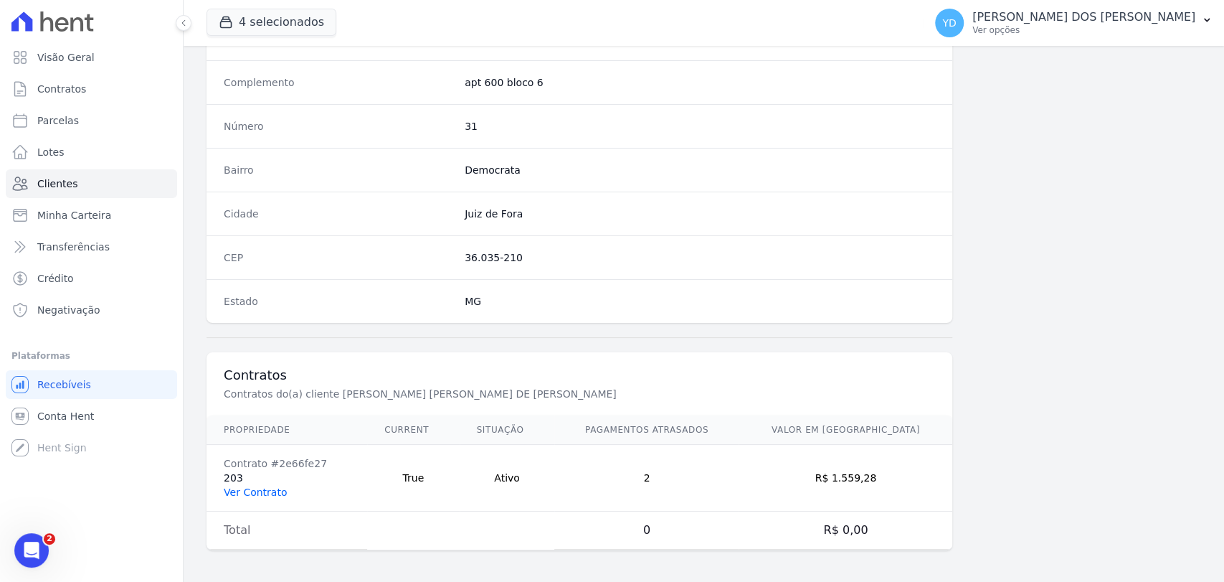
click at [263, 489] on link "Ver Contrato" at bounding box center [255, 491] width 63 height 11
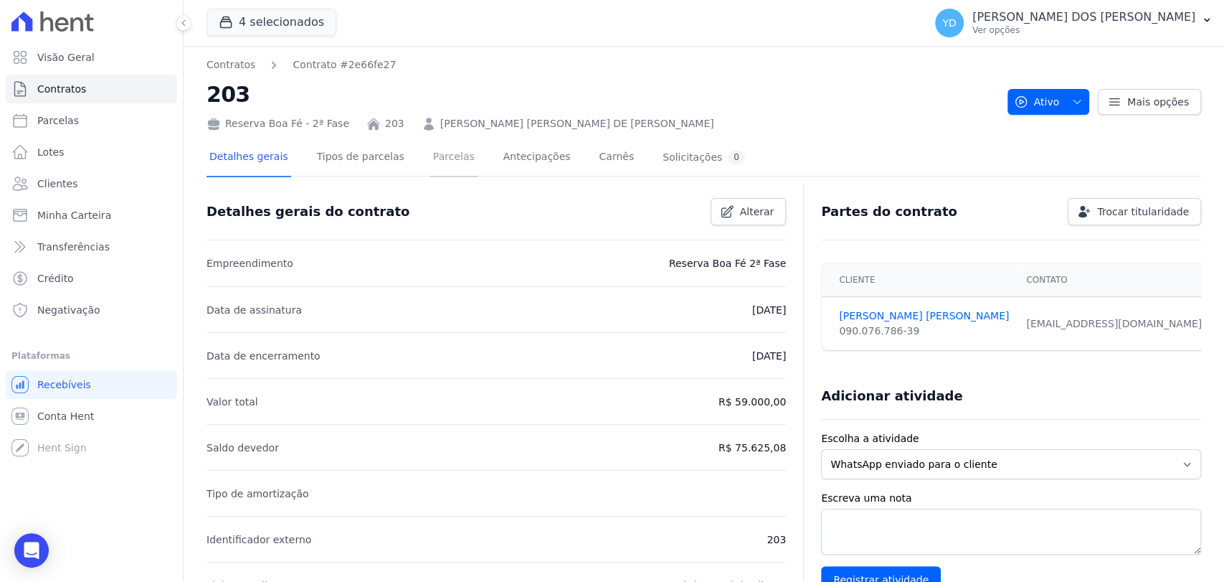
click at [450, 161] on link "Parcelas" at bounding box center [453, 158] width 47 height 38
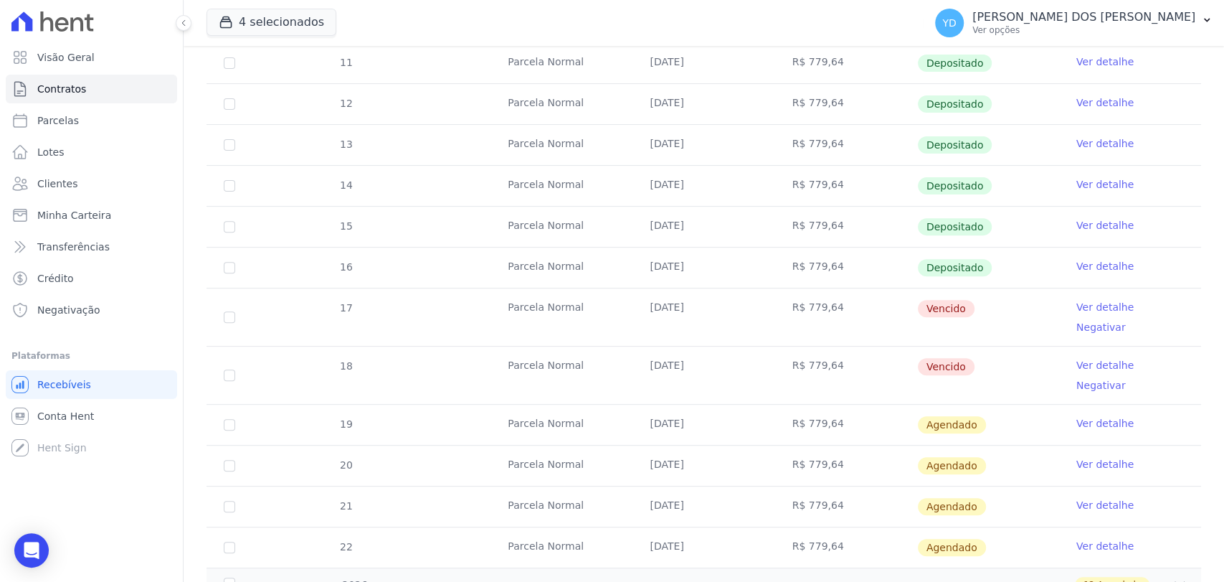
scroll to position [318, 0]
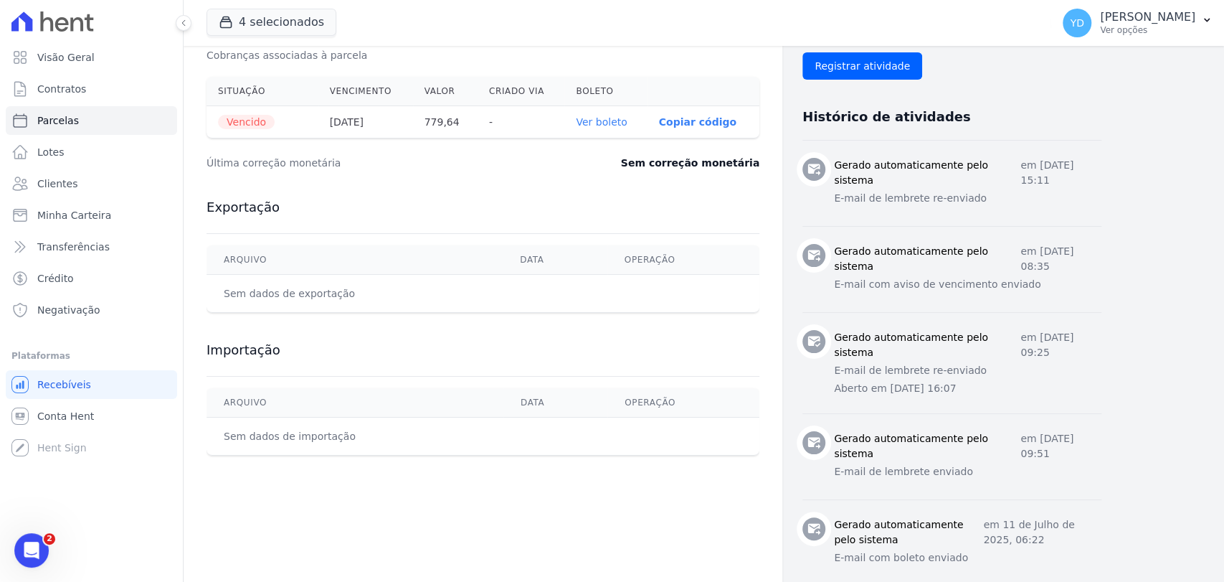
scroll to position [478, 0]
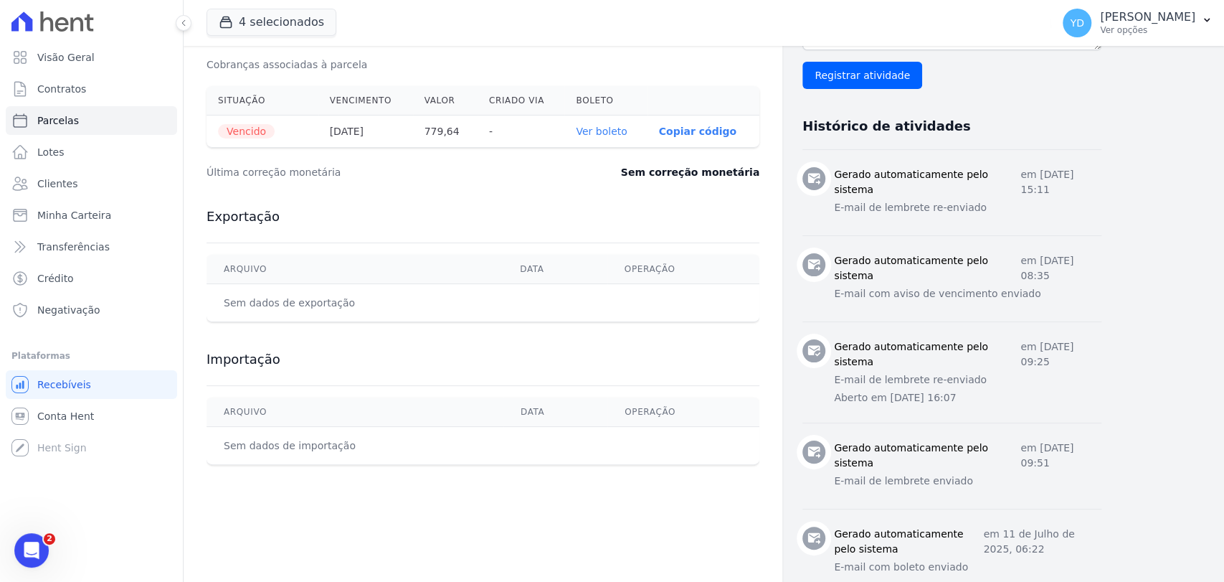
click at [605, 133] on link "Ver boleto" at bounding box center [601, 131] width 51 height 11
